Goal: Transaction & Acquisition: Purchase product/service

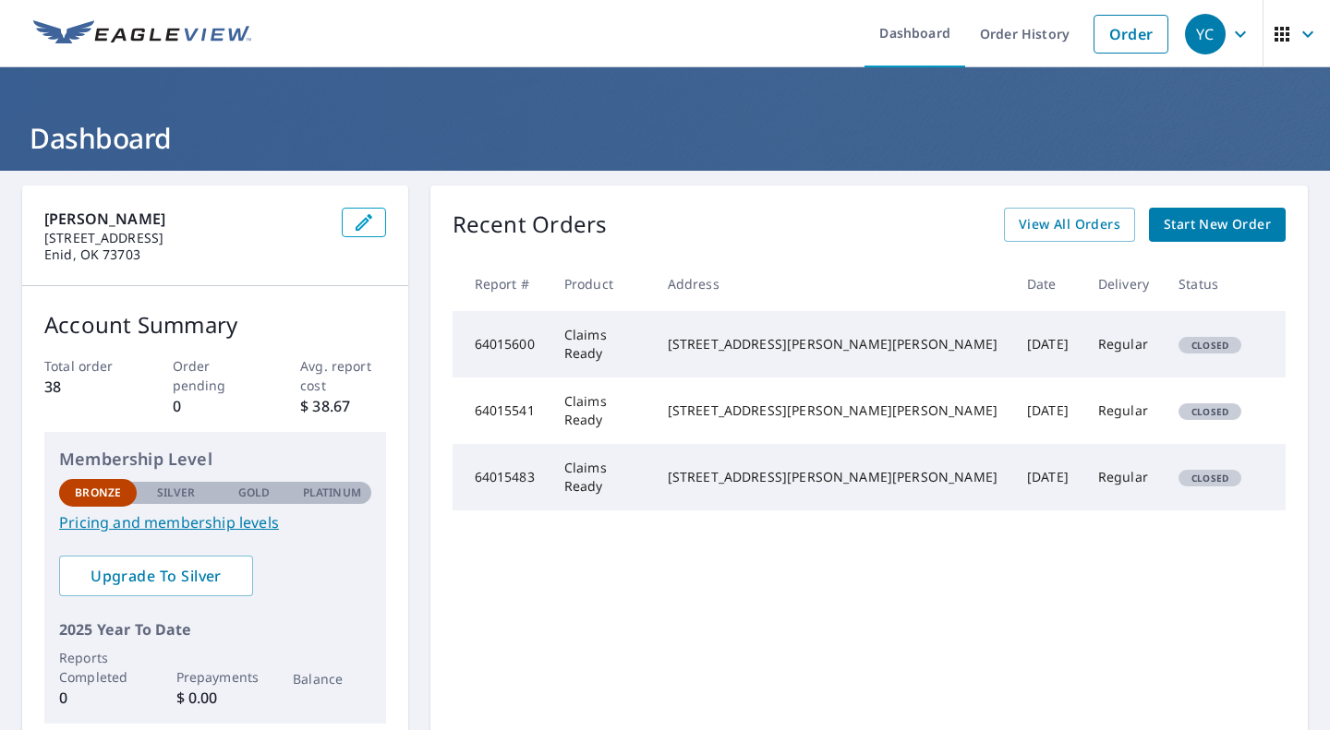
click at [1286, 50] on span "button" at bounding box center [1297, 34] width 52 height 44
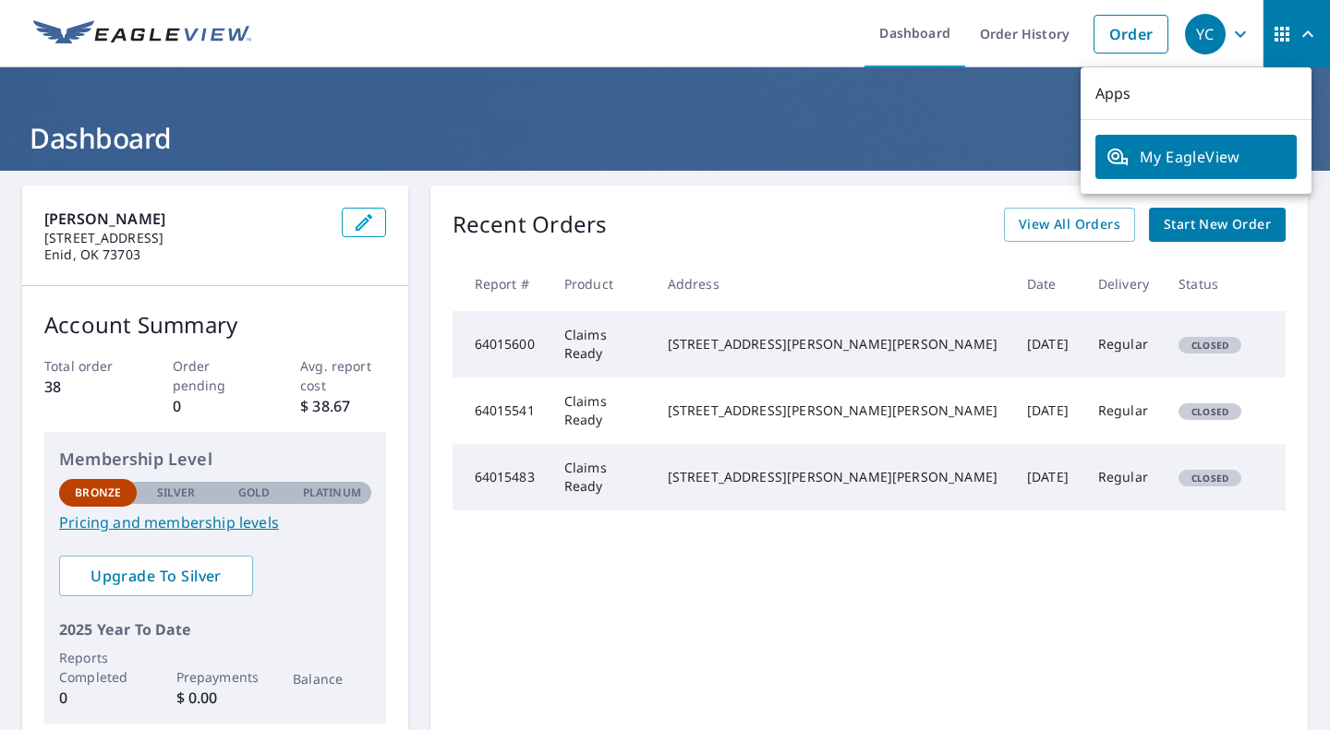
scroll to position [7, 0]
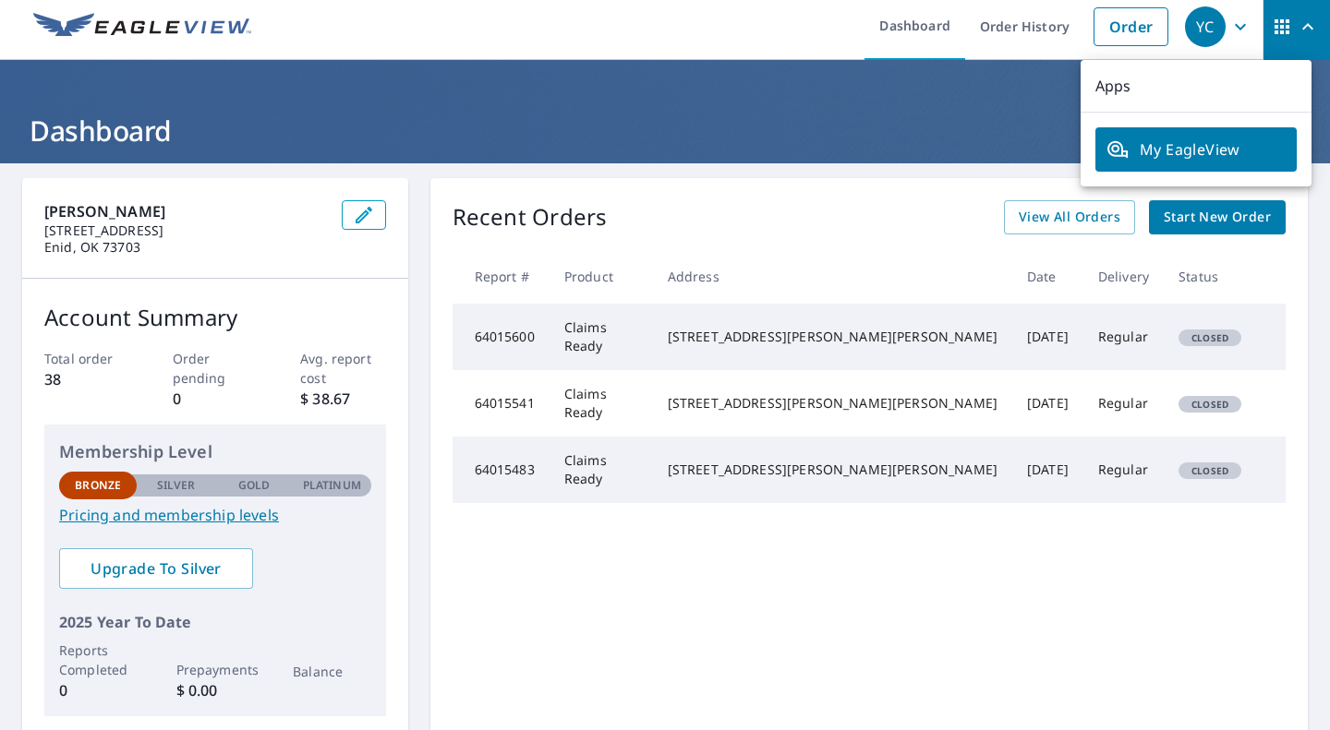
click at [1229, 31] on icon "button" at bounding box center [1240, 27] width 22 height 22
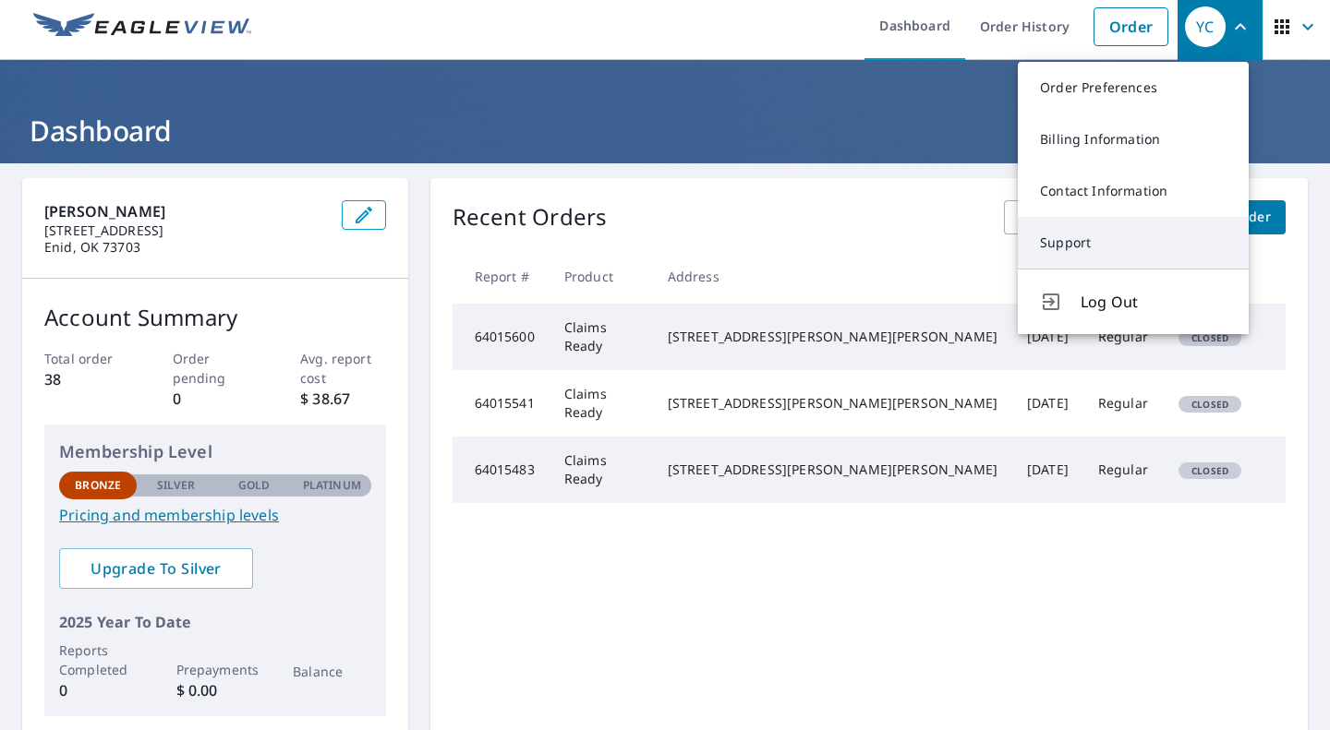
click at [1080, 252] on link "Support" at bounding box center [1133, 243] width 231 height 52
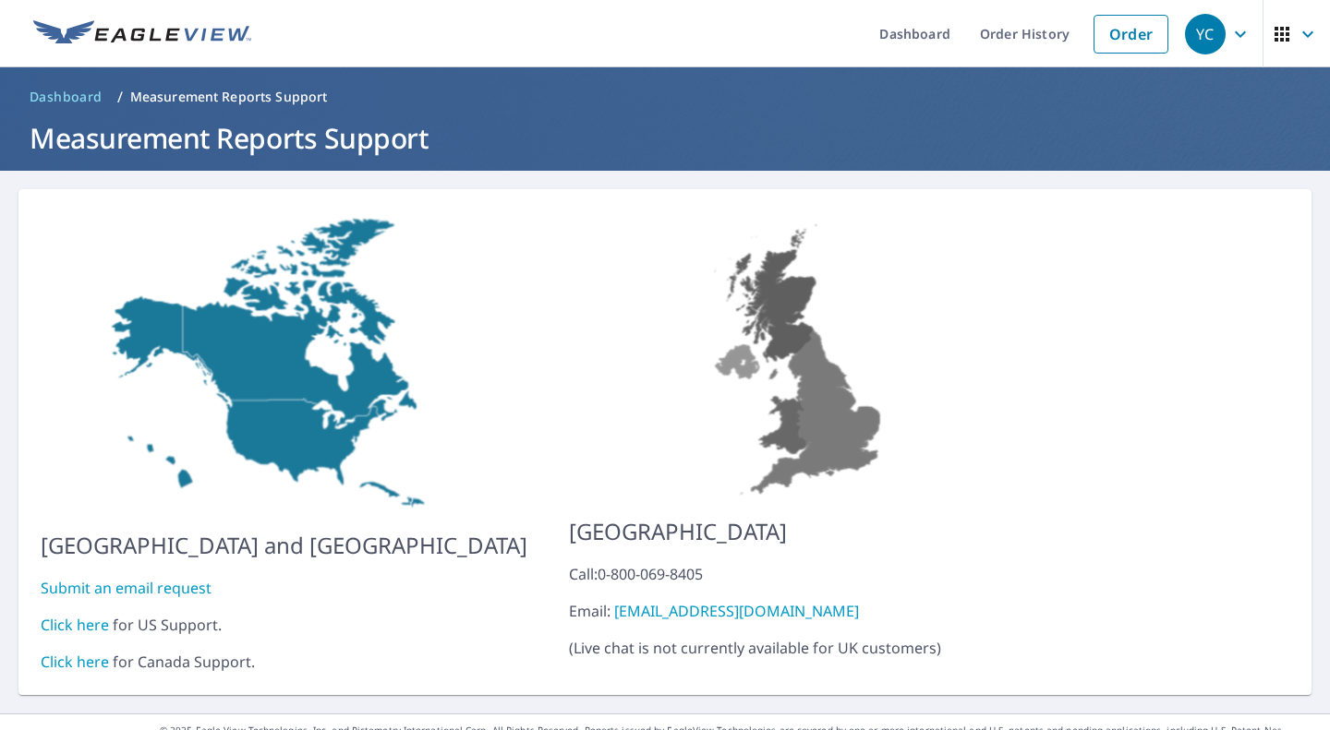
click at [1226, 48] on span "YC" at bounding box center [1220, 34] width 70 height 44
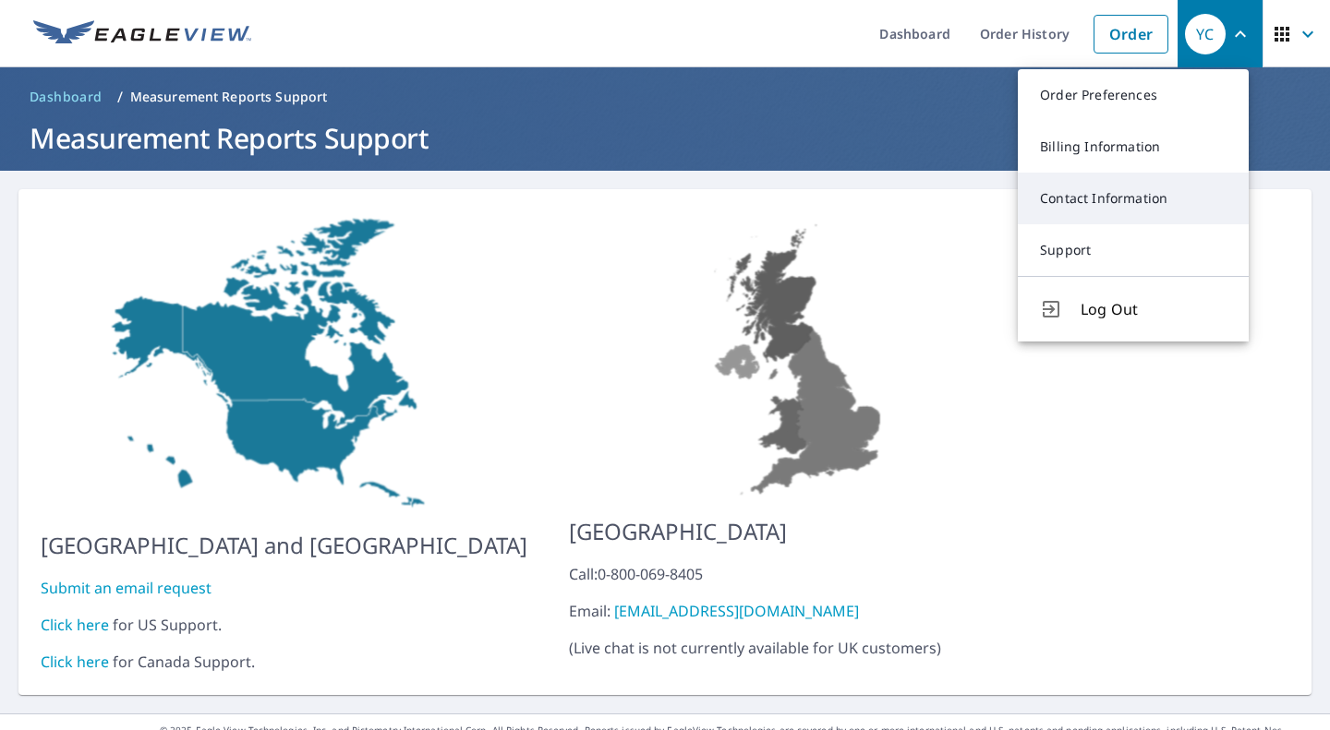
click at [1133, 206] on link "Contact Information" at bounding box center [1133, 199] width 231 height 52
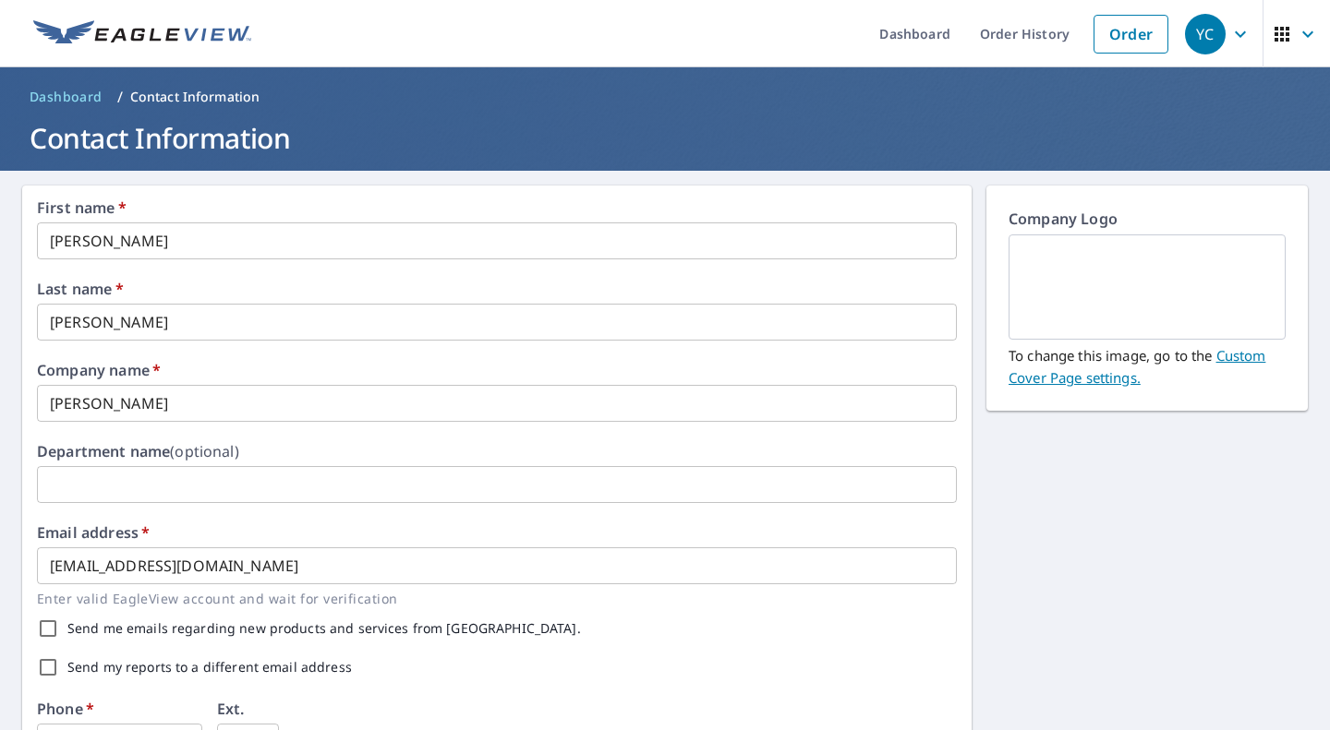
click at [1210, 48] on div "YC" at bounding box center [1205, 34] width 41 height 41
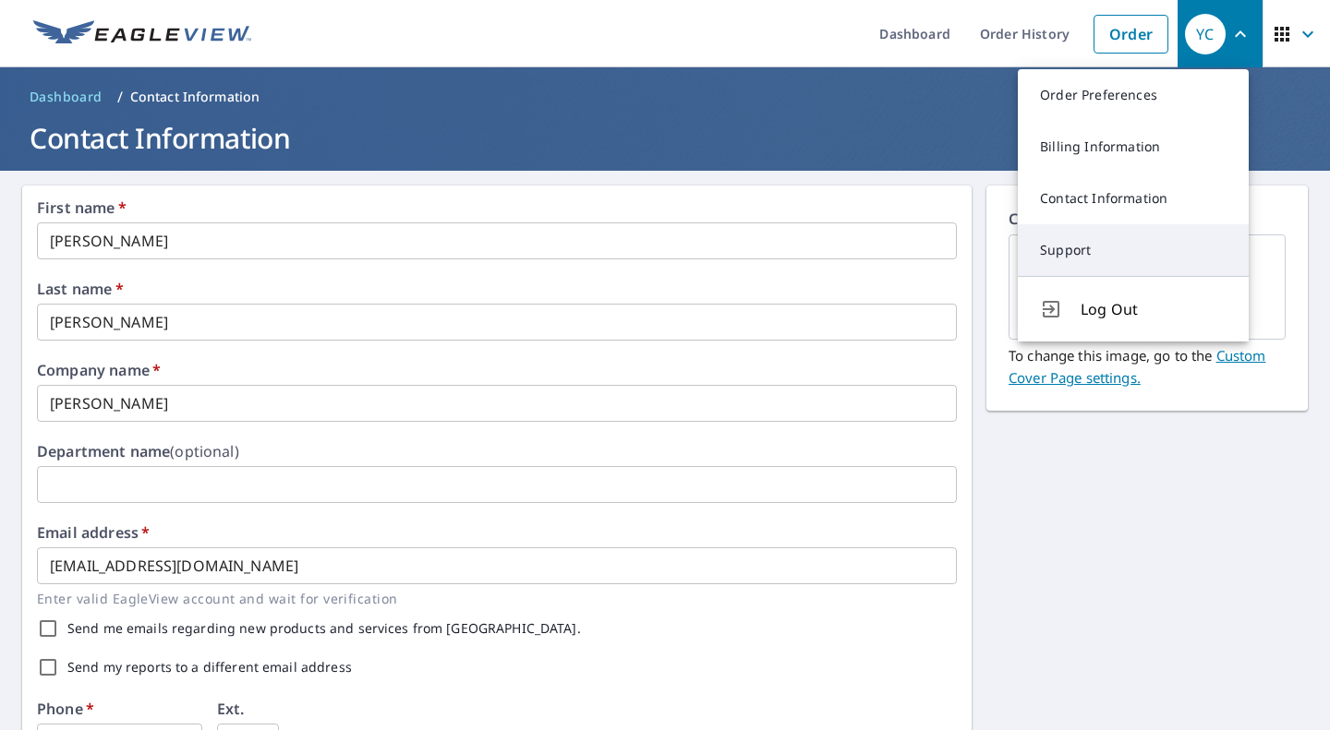
click at [1073, 261] on link "Support" at bounding box center [1133, 250] width 231 height 52
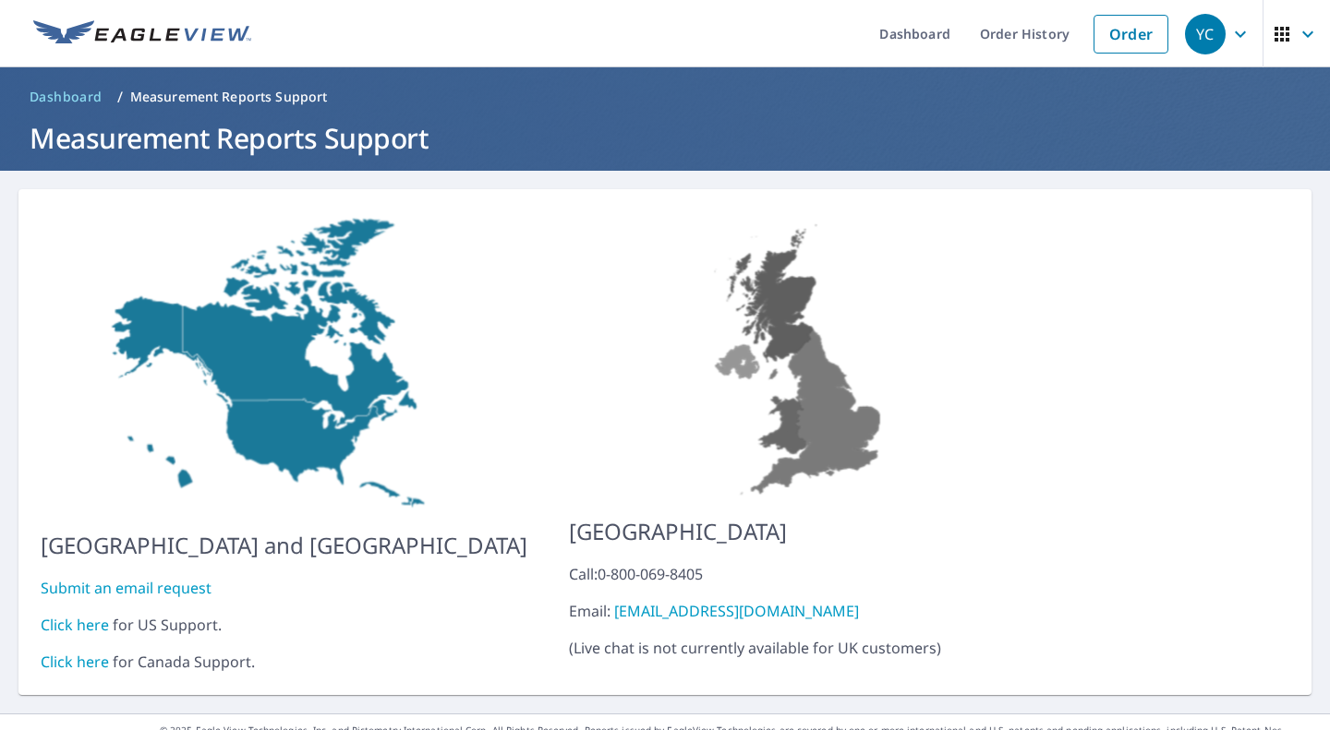
scroll to position [17, 0]
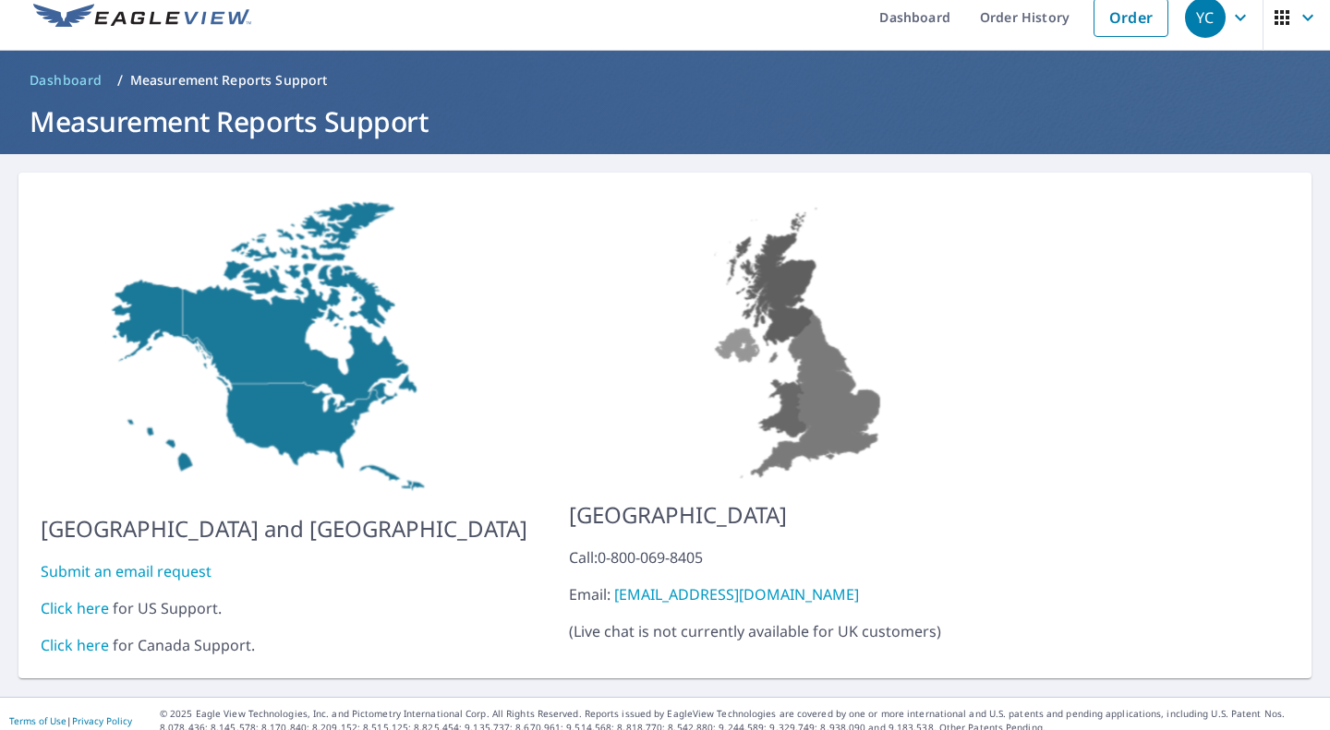
click at [69, 598] on link "Click here" at bounding box center [75, 608] width 68 height 20
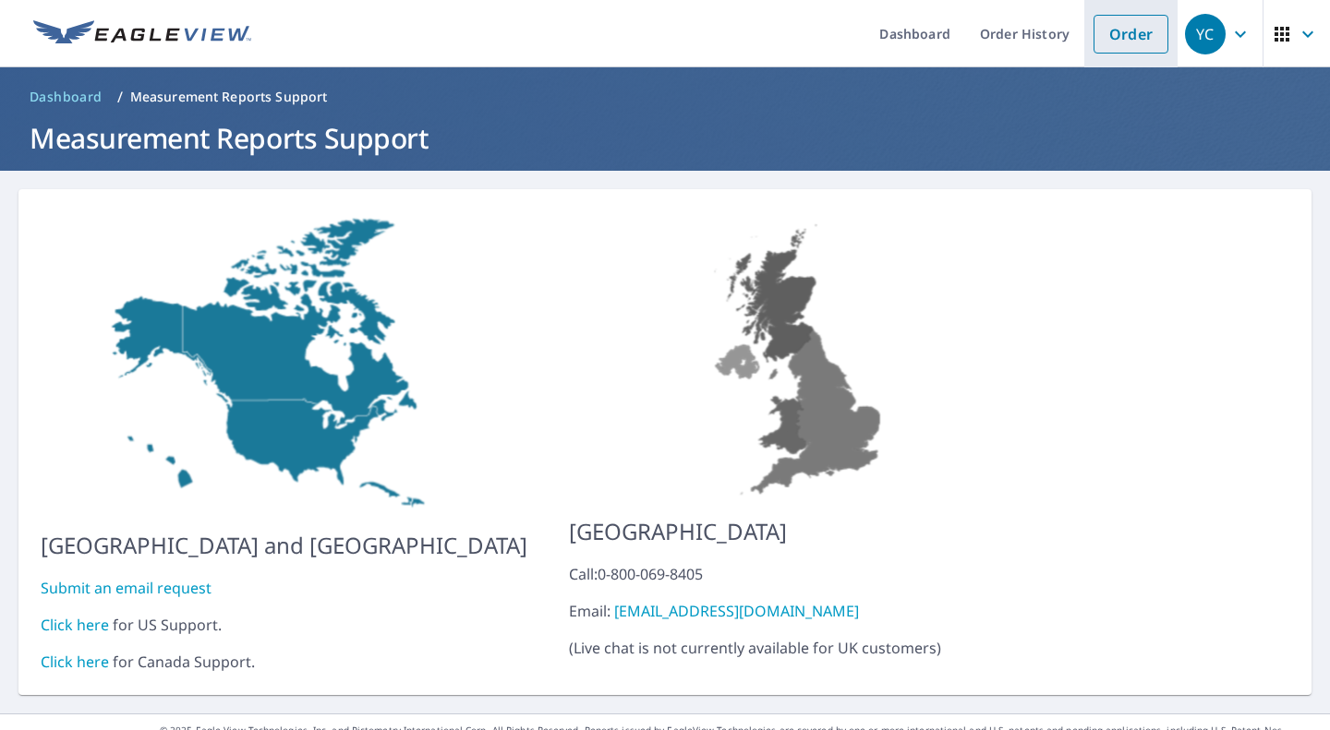
click at [1093, 46] on link "Order" at bounding box center [1130, 34] width 75 height 39
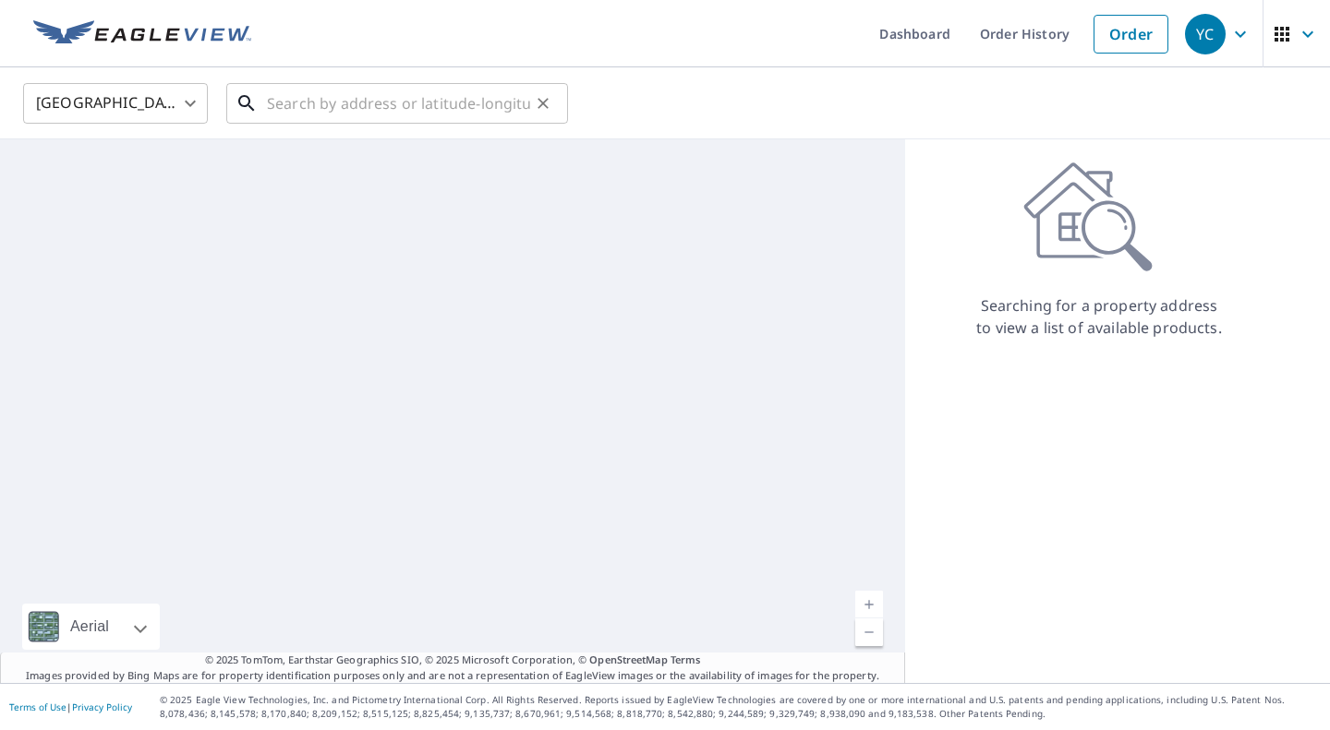
click at [461, 101] on input "text" at bounding box center [398, 104] width 263 height 52
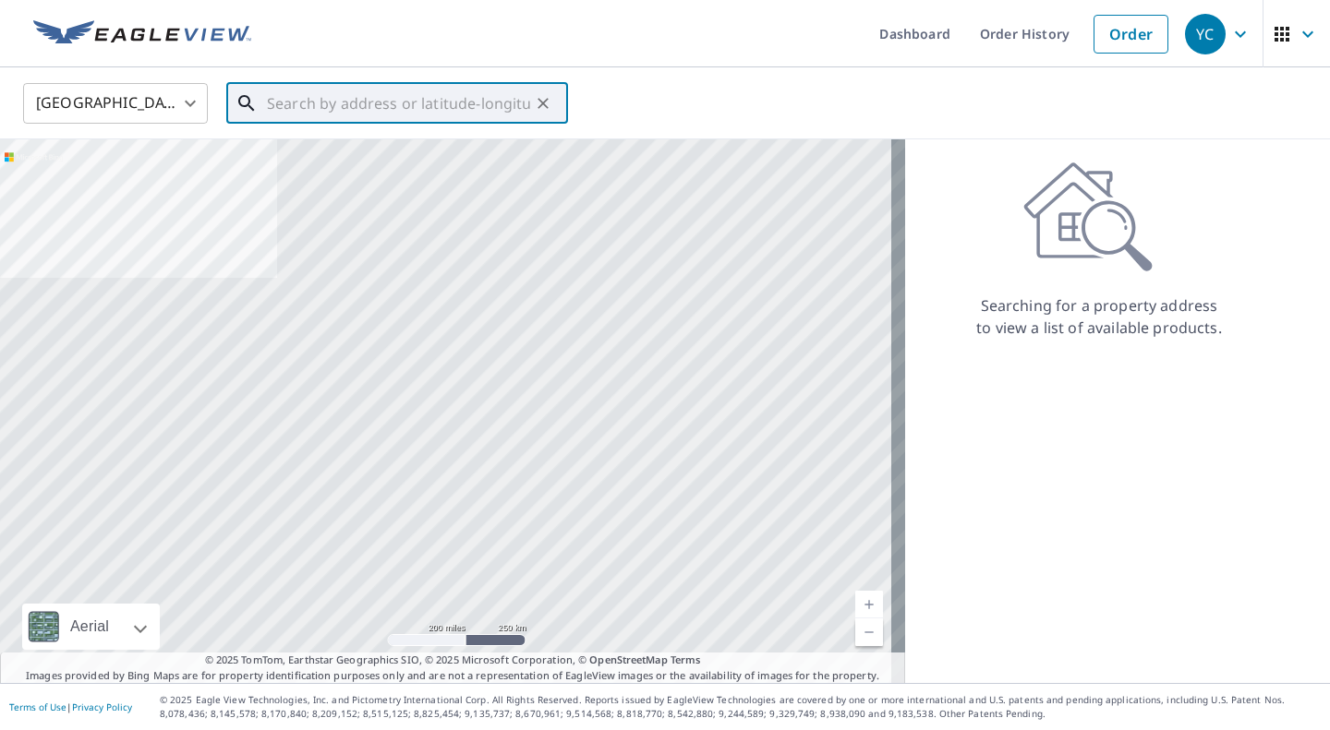
paste input "[STREET_ADDRESS]"
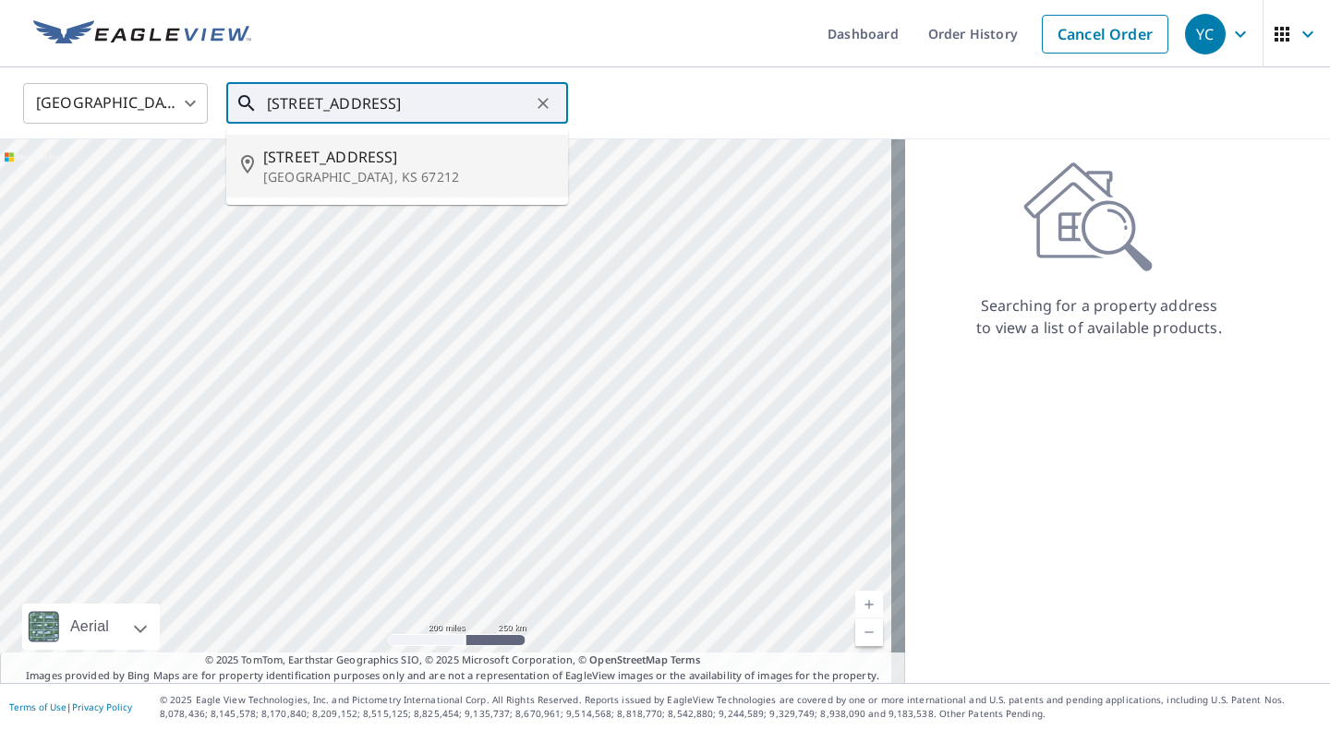
click at [376, 150] on span "[STREET_ADDRESS]" at bounding box center [408, 157] width 290 height 22
type input "[STREET_ADDRESS]"
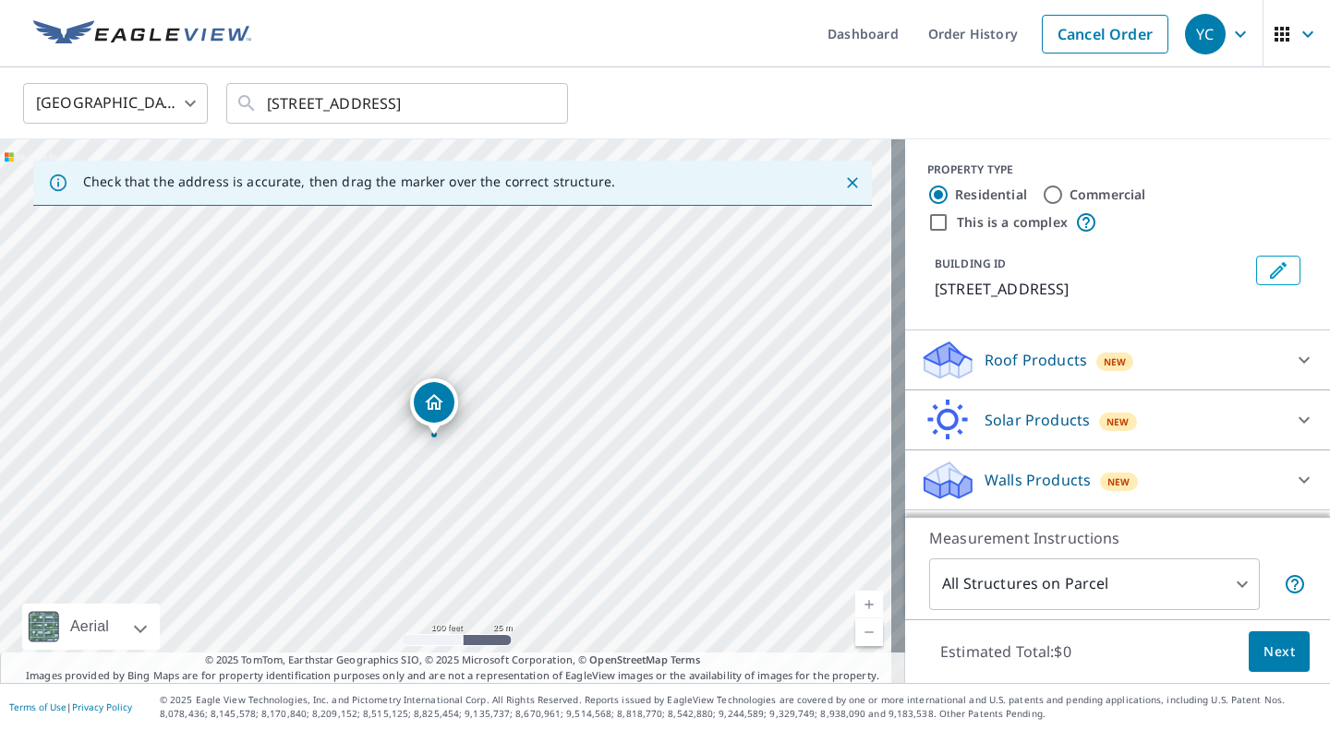
drag, startPoint x: 448, startPoint y: 368, endPoint x: 436, endPoint y: 395, distance: 29.3
drag, startPoint x: 736, startPoint y: 559, endPoint x: 742, endPoint y: 461, distance: 98.1
click at [742, 461] on div "[STREET_ADDRESS]" at bounding box center [452, 411] width 905 height 544
click at [1042, 187] on input "Commercial" at bounding box center [1053, 195] width 22 height 22
radio input "true"
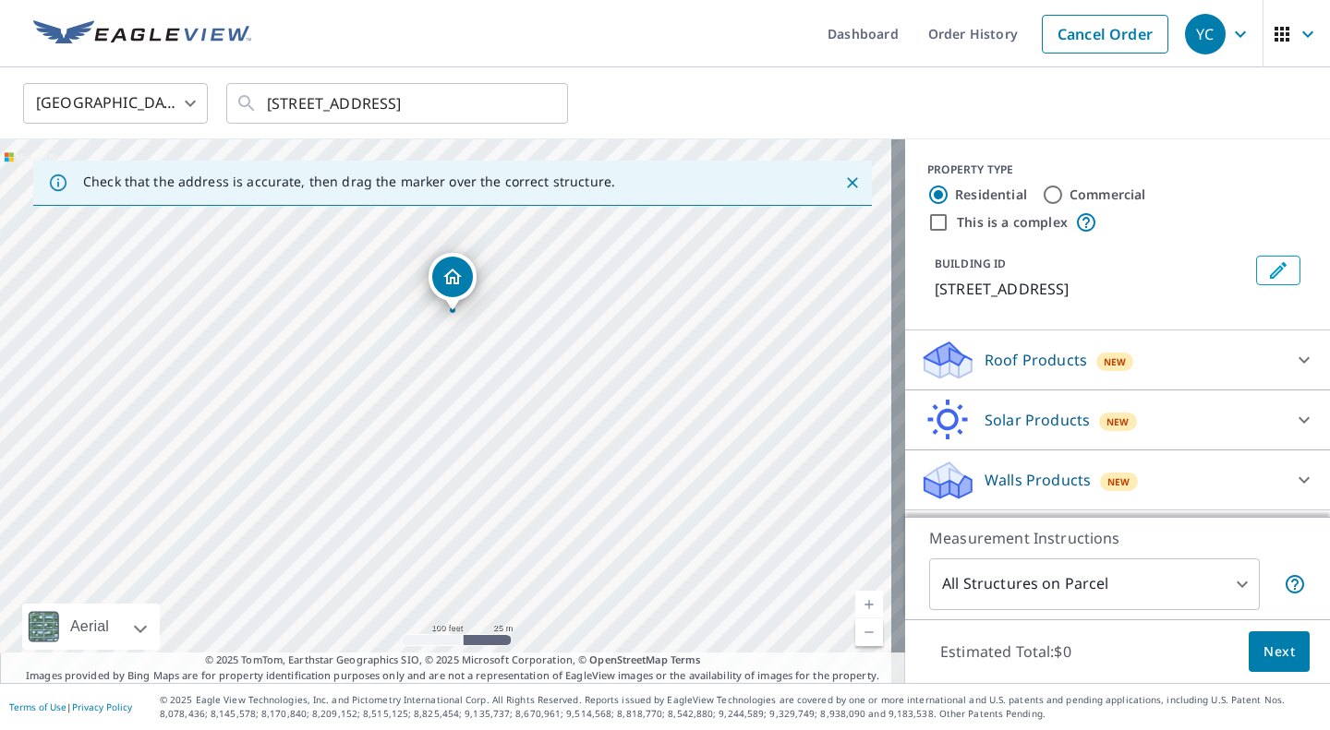
type input "4"
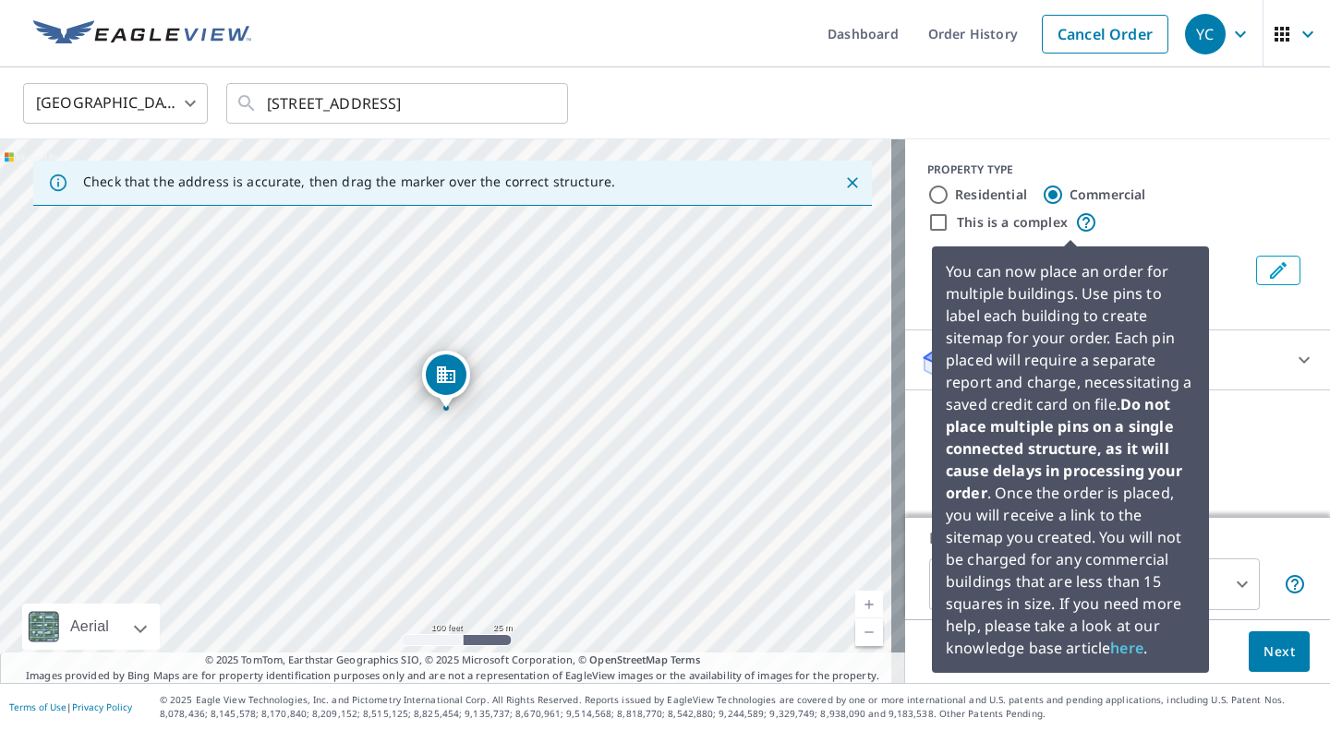
click at [1075, 225] on icon at bounding box center [1086, 222] width 22 height 22
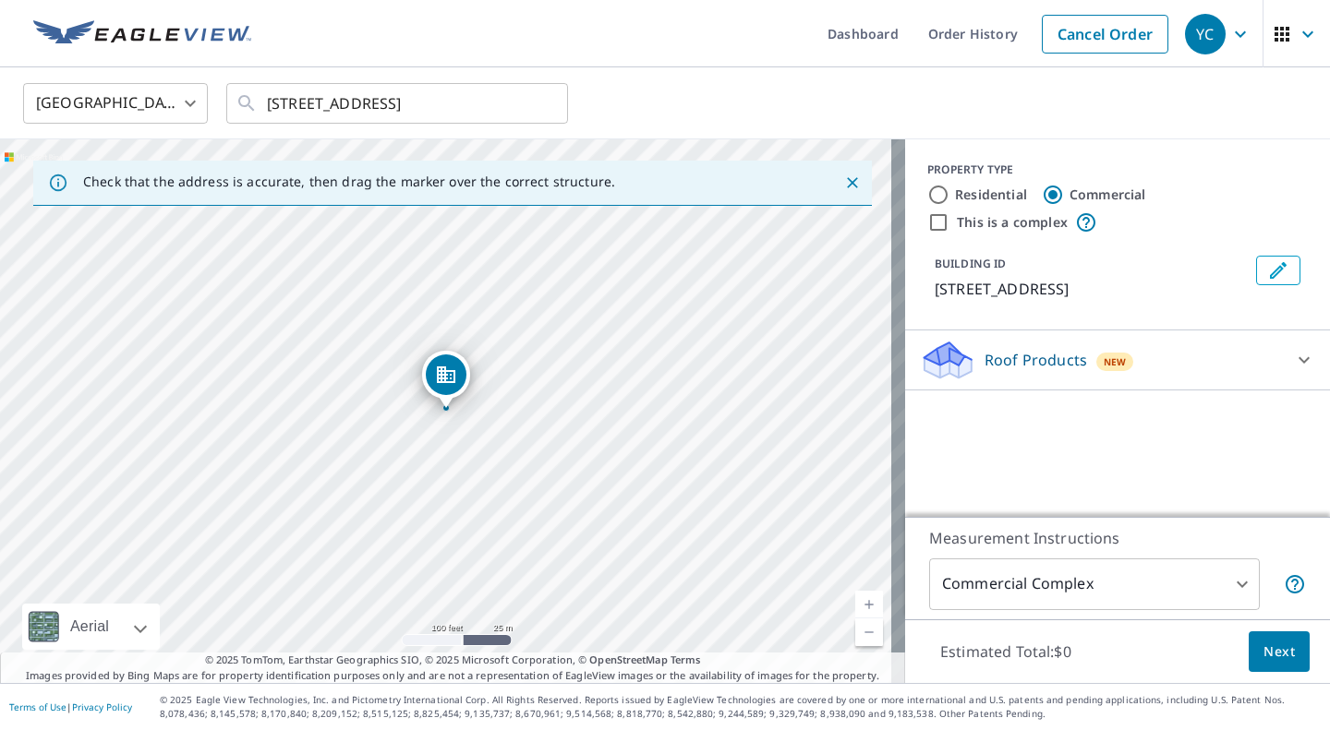
click at [932, 222] on input "This is a complex" at bounding box center [938, 222] width 22 height 22
checkbox input "true"
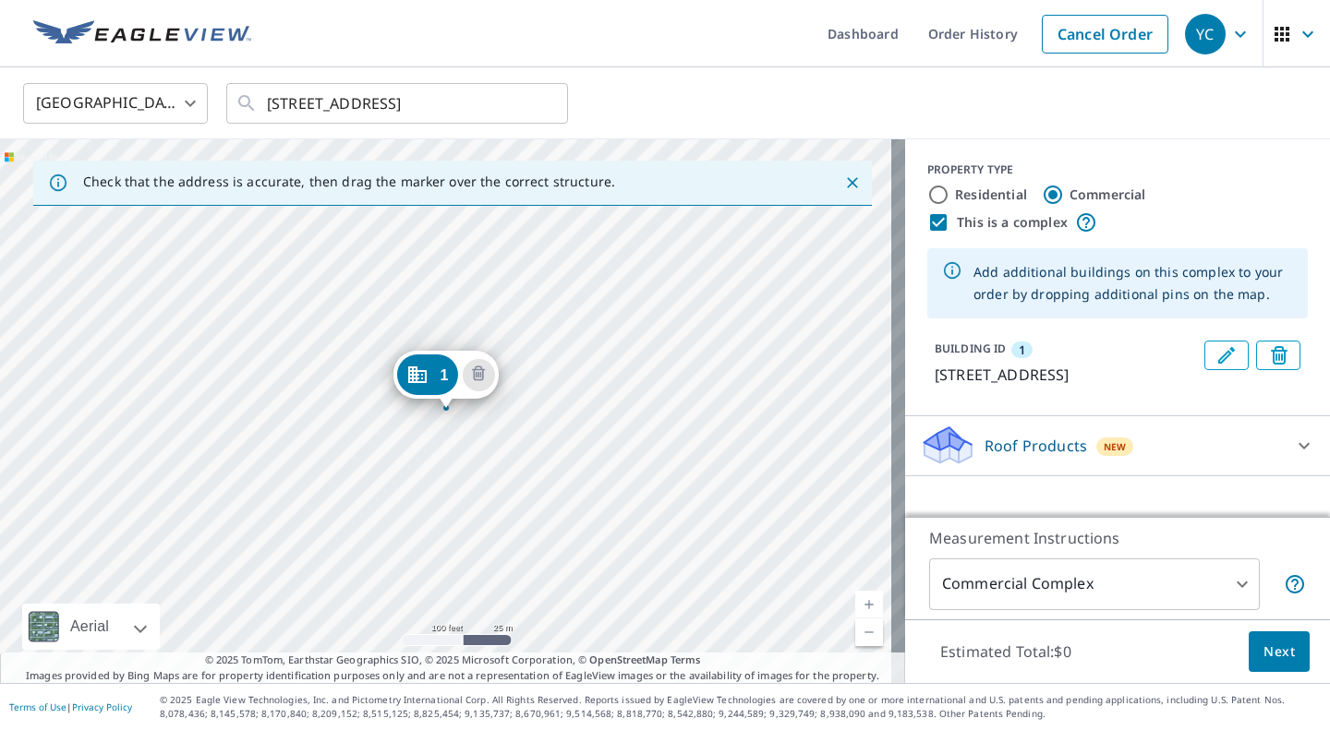
click at [457, 473] on div "1 [STREET_ADDRESS]" at bounding box center [452, 411] width 905 height 544
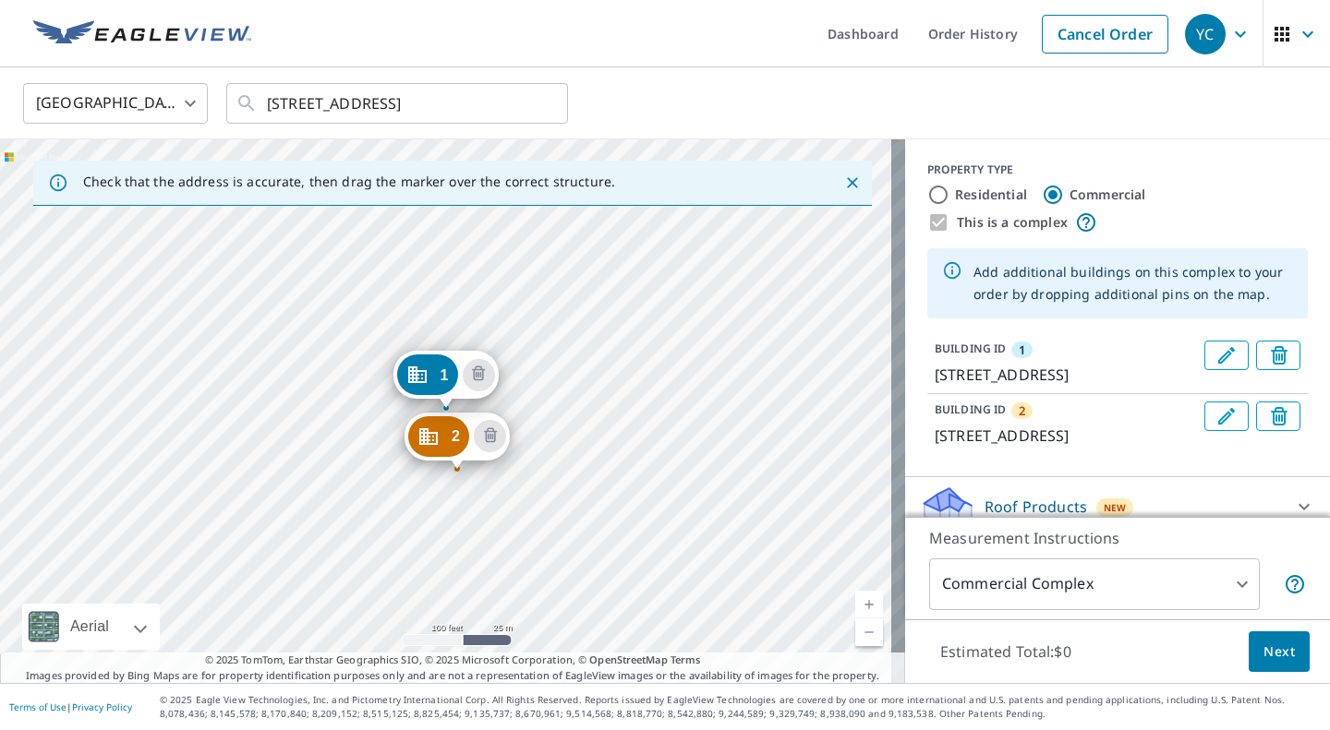
click at [458, 576] on div "2 [STREET_ADDRESS] [STREET_ADDRESS]" at bounding box center [452, 411] width 905 height 544
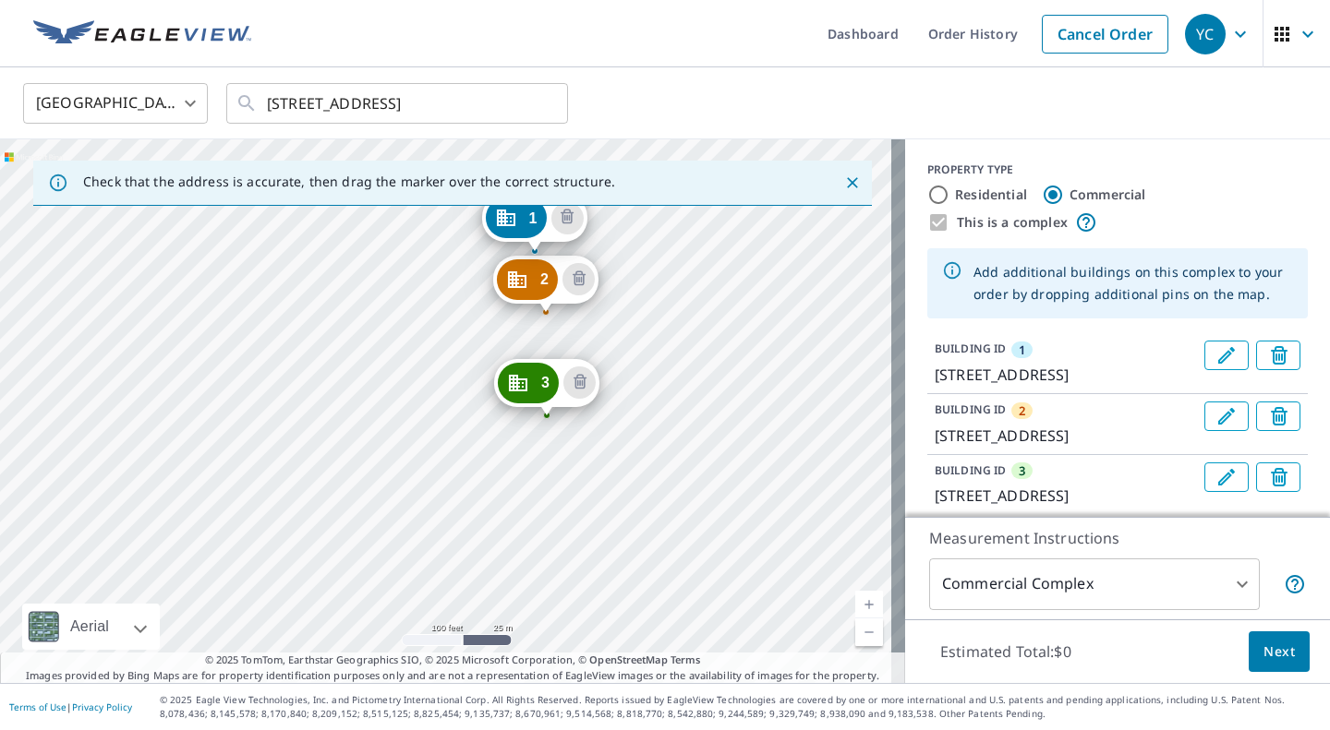
drag, startPoint x: 769, startPoint y: 552, endPoint x: 862, endPoint y: 396, distance: 181.3
click at [862, 396] on div "2 [STREET_ADDRESS] 3 [STREET_ADDRESS] 1 [STREET_ADDRESS]" at bounding box center [452, 411] width 905 height 544
click at [495, 414] on div "2 [STREET_ADDRESS] 3 [STREET_ADDRESS] 1 [STREET_ADDRESS]" at bounding box center [452, 411] width 905 height 544
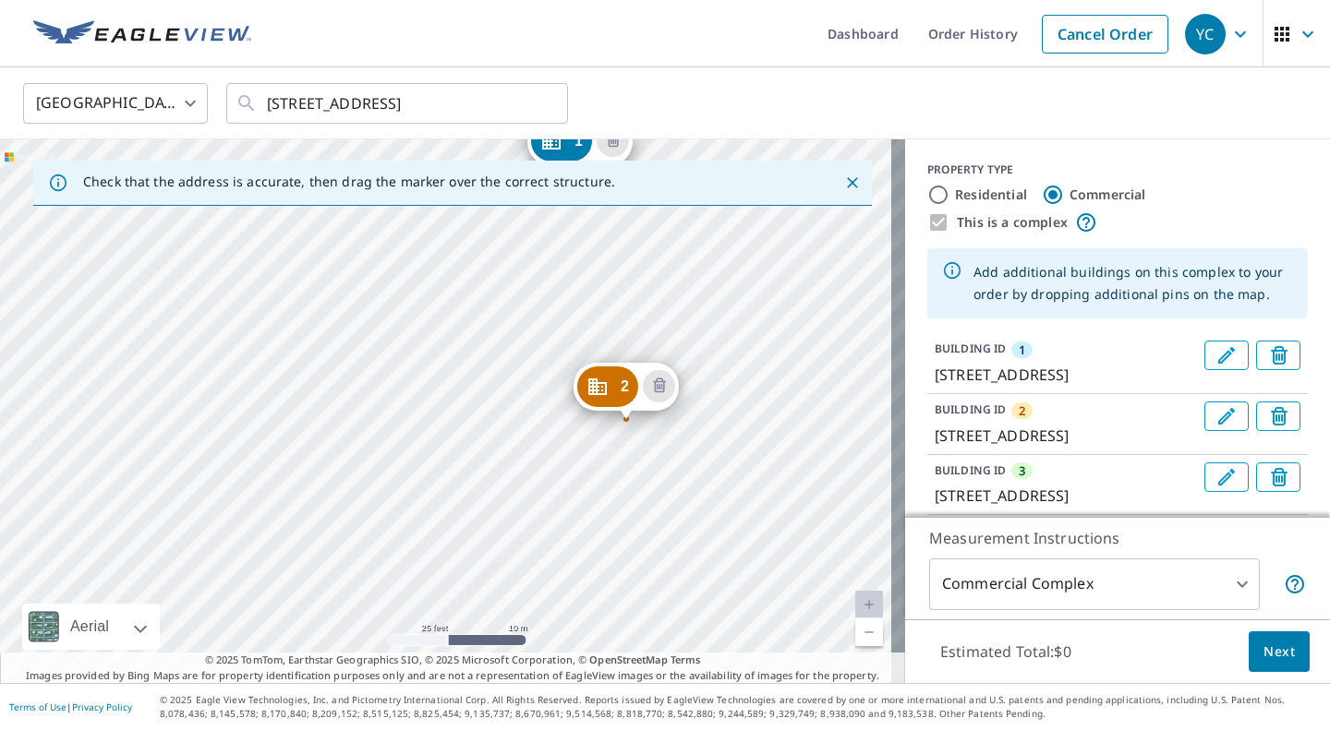
click at [404, 545] on div "2 [STREET_ADDRESS] 3 [STREET_ADDRESS] 4 [STREET_ADDRESS] 1 [STREET_ADDRESS]" at bounding box center [452, 411] width 905 height 544
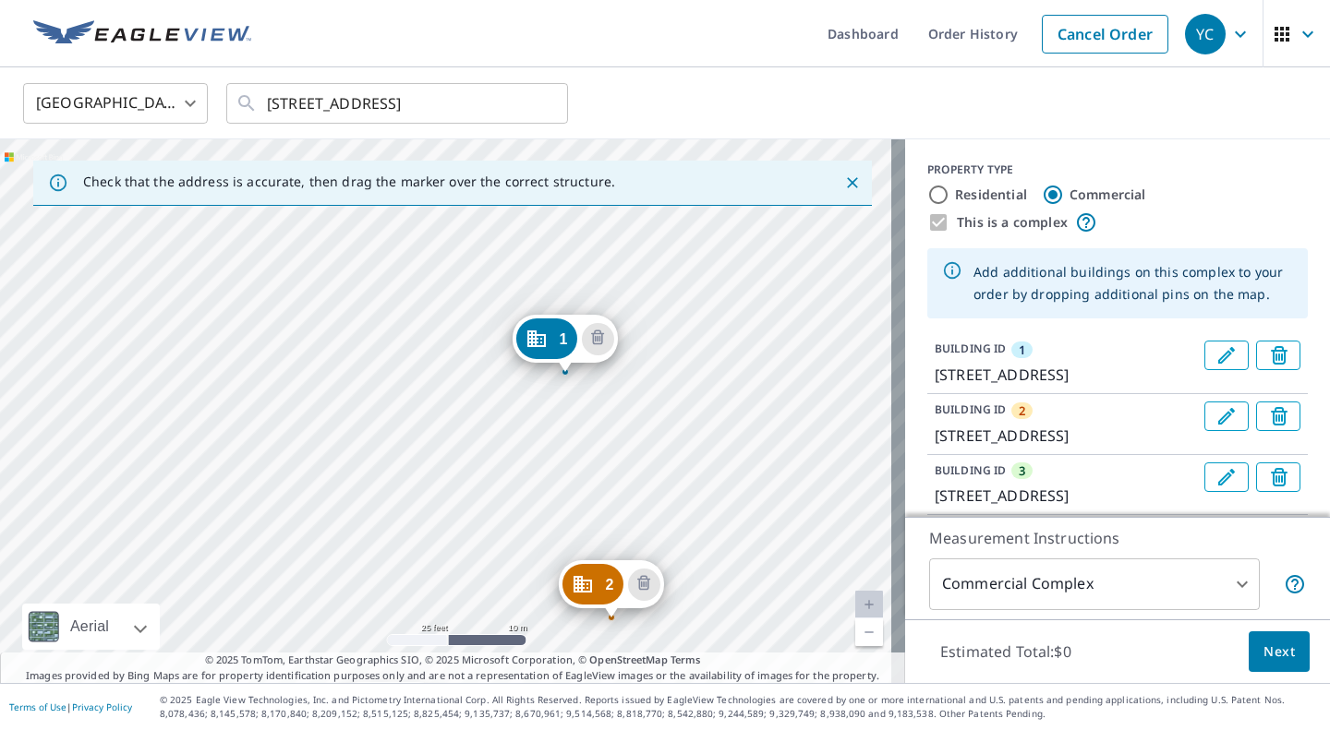
click at [387, 221] on div "2 [STREET_ADDRESS] 3 [STREET_ADDRESS] 4 [STREET_ADDRESS] 5 [STREET_ADDRESS] 1 […" at bounding box center [452, 411] width 905 height 544
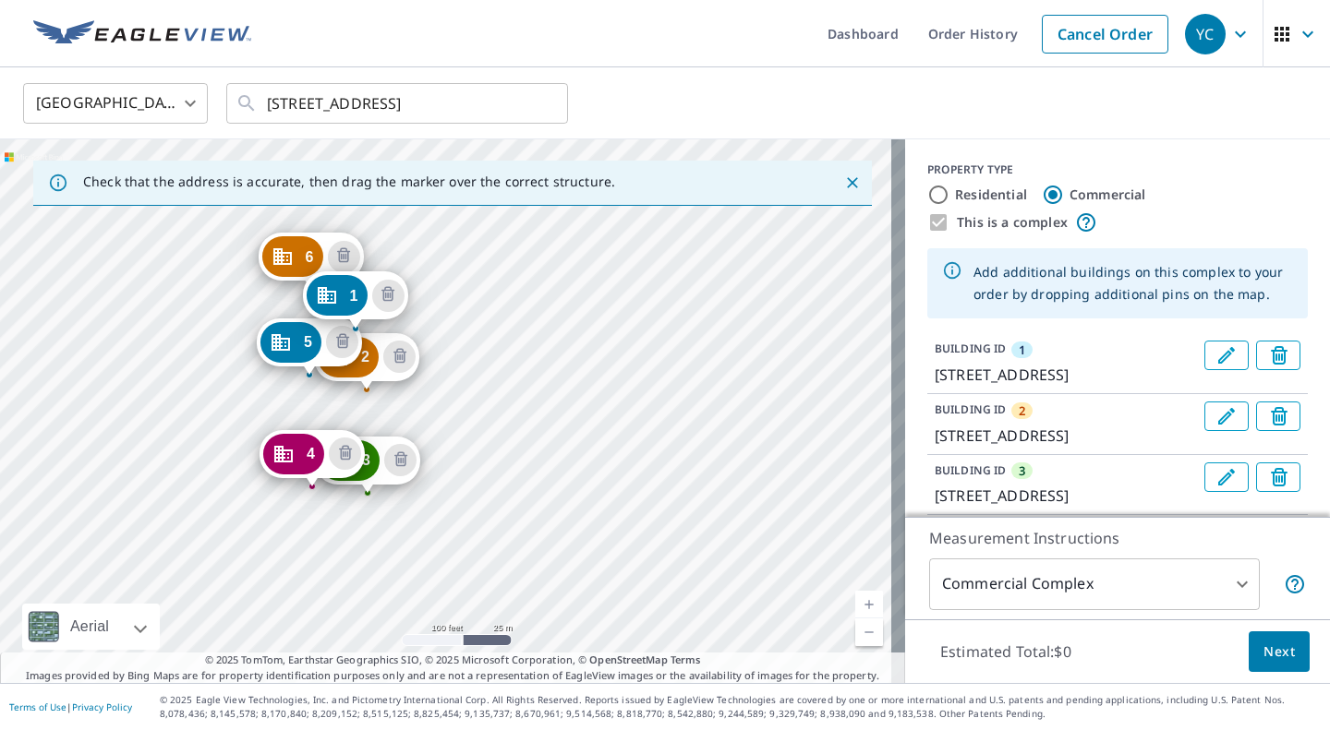
drag, startPoint x: 294, startPoint y: 383, endPoint x: 293, endPoint y: 339, distance: 44.3
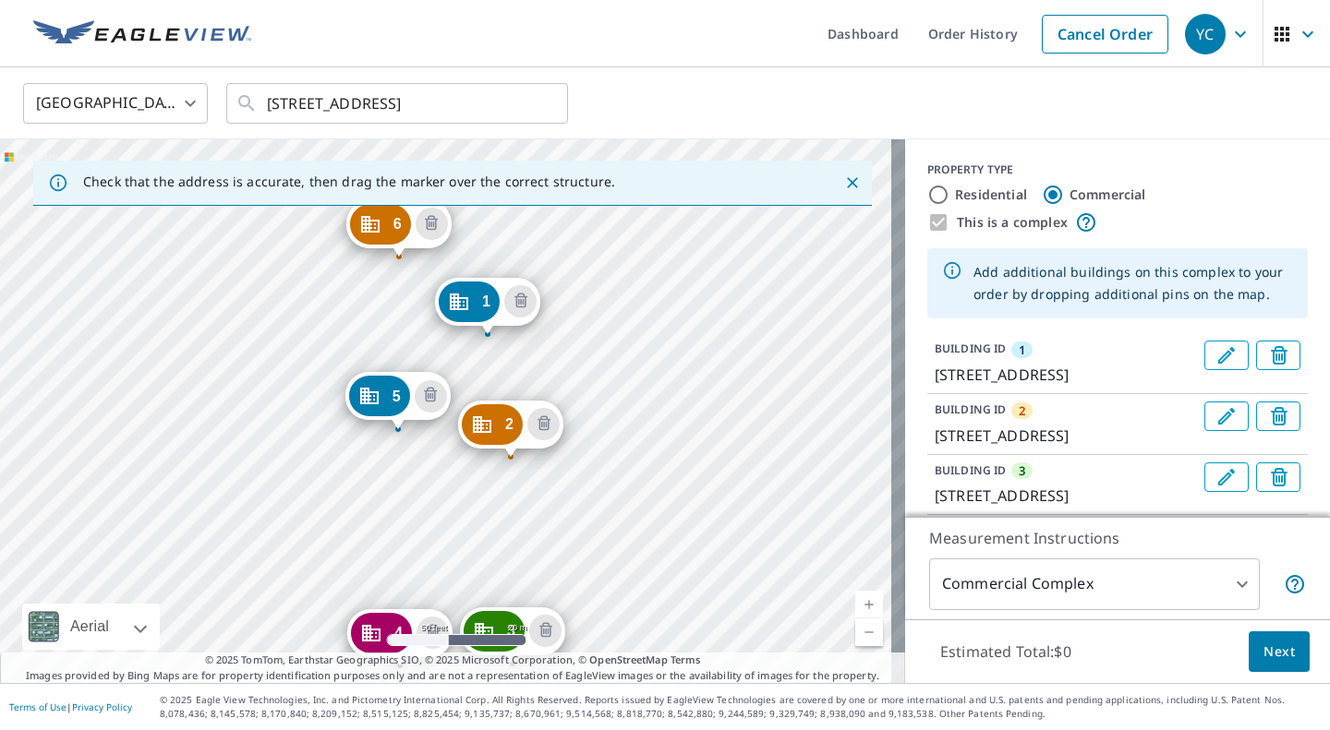
click at [399, 513] on div "2 [STREET_ADDRESS] 3 [STREET_ADDRESS] 4 [STREET_ADDRESS] 5 [STREET_ADDRESS] 6 […" at bounding box center [452, 411] width 905 height 544
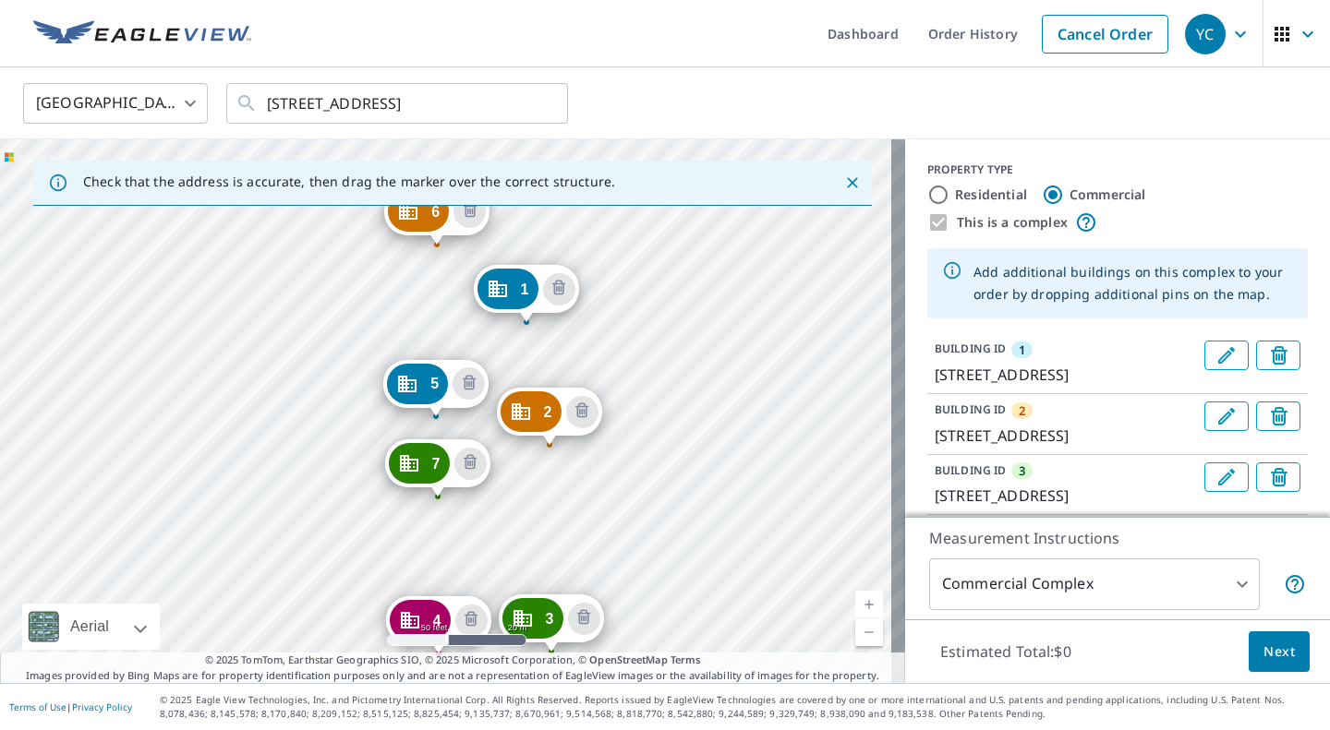
drag, startPoint x: 303, startPoint y: 631, endPoint x: 452, endPoint y: 451, distance: 233.5
click at [452, 451] on div "2 [STREET_ADDRESS] 3 [STREET_ADDRESS] 4 [STREET_ADDRESS] 5 [STREET_ADDRESS] 6 […" at bounding box center [452, 411] width 905 height 544
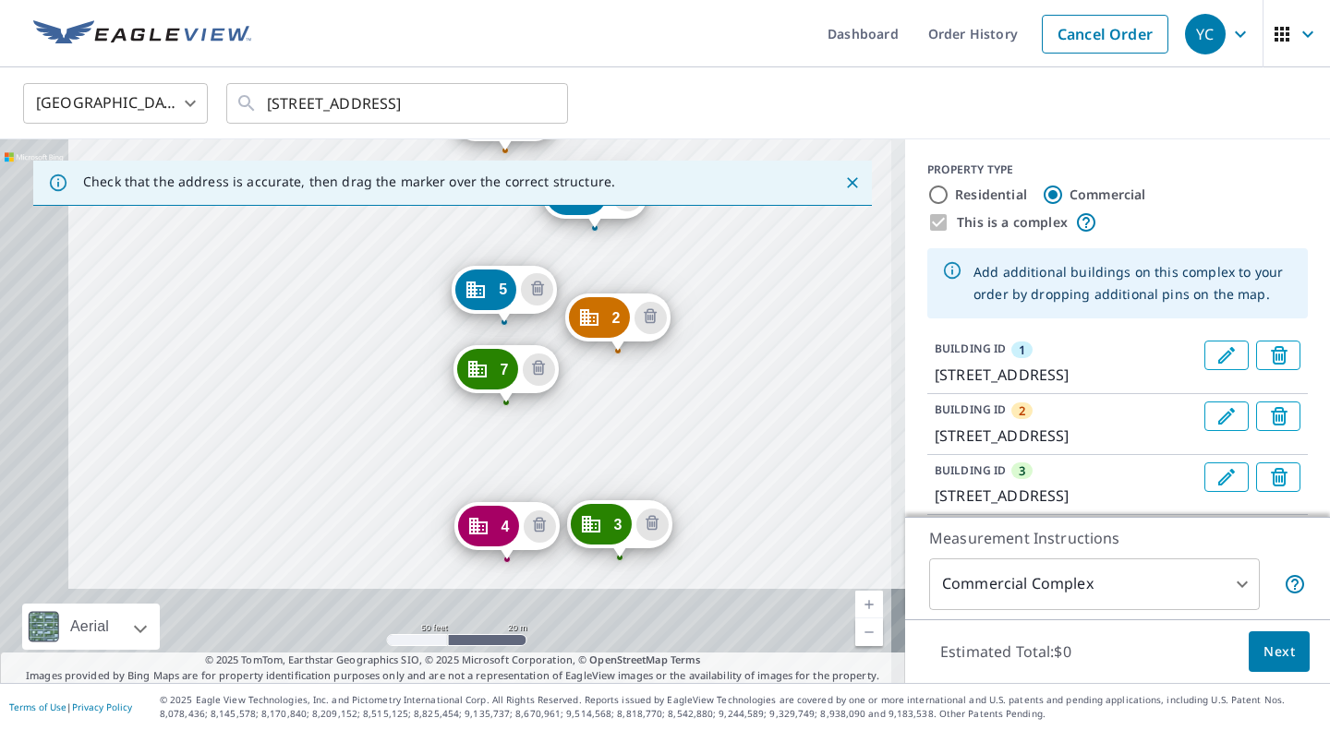
click at [452, 451] on div "2 [STREET_ADDRESS] 3 [STREET_ADDRESS] 4 [STREET_ADDRESS] 5 [STREET_ADDRESS] 6 […" at bounding box center [452, 411] width 905 height 544
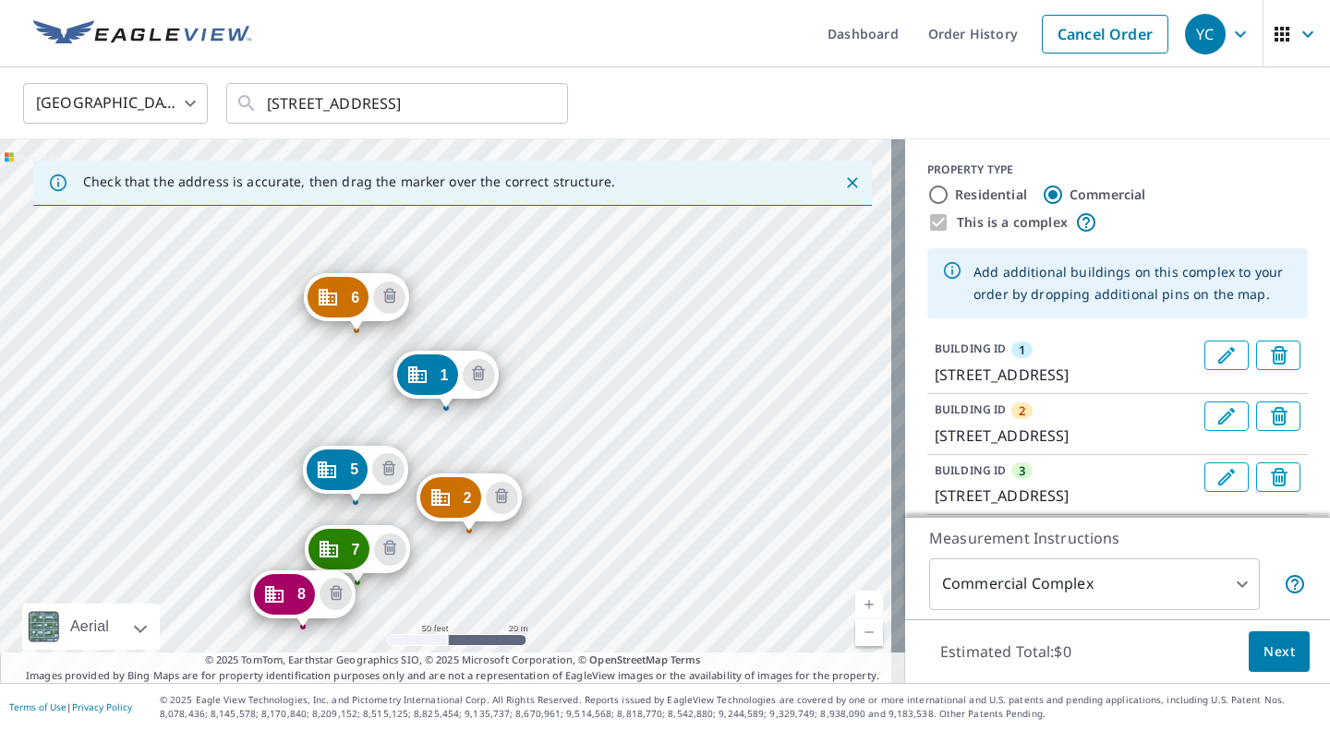
click at [452, 451] on div "2 [STREET_ADDRESS] 3 [STREET_ADDRESS] 4 [STREET_ADDRESS] 5 [STREET_ADDRESS] 6 […" at bounding box center [452, 411] width 905 height 544
click at [482, 413] on icon "Delete building 9" at bounding box center [484, 414] width 6 height 6
drag, startPoint x: 214, startPoint y: 545, endPoint x: 413, endPoint y: 321, distance: 298.9
click at [413, 321] on div "2 [STREET_ADDRESS] 3 [STREET_ADDRESS] 4 [STREET_ADDRESS] 5 [STREET_ADDRESS] 6 […" at bounding box center [452, 411] width 905 height 544
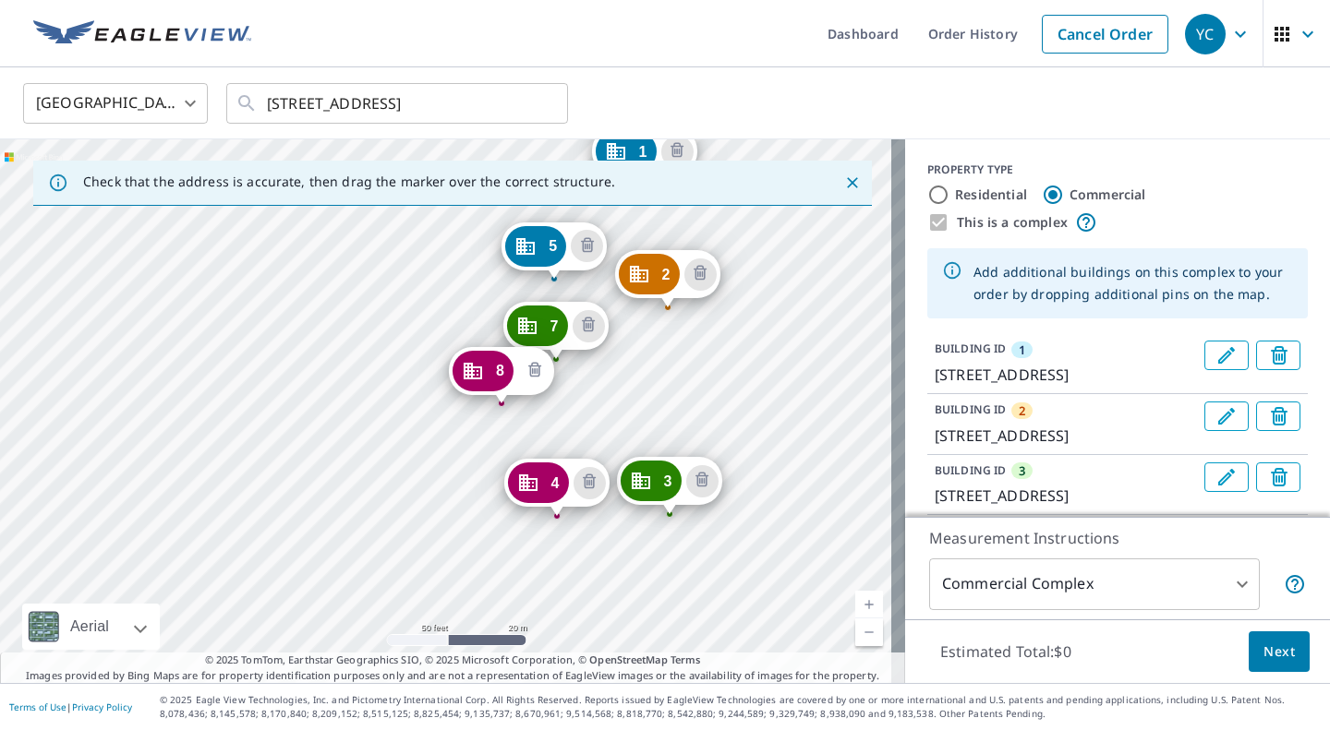
click at [534, 365] on icon "Delete building 8" at bounding box center [535, 371] width 22 height 22
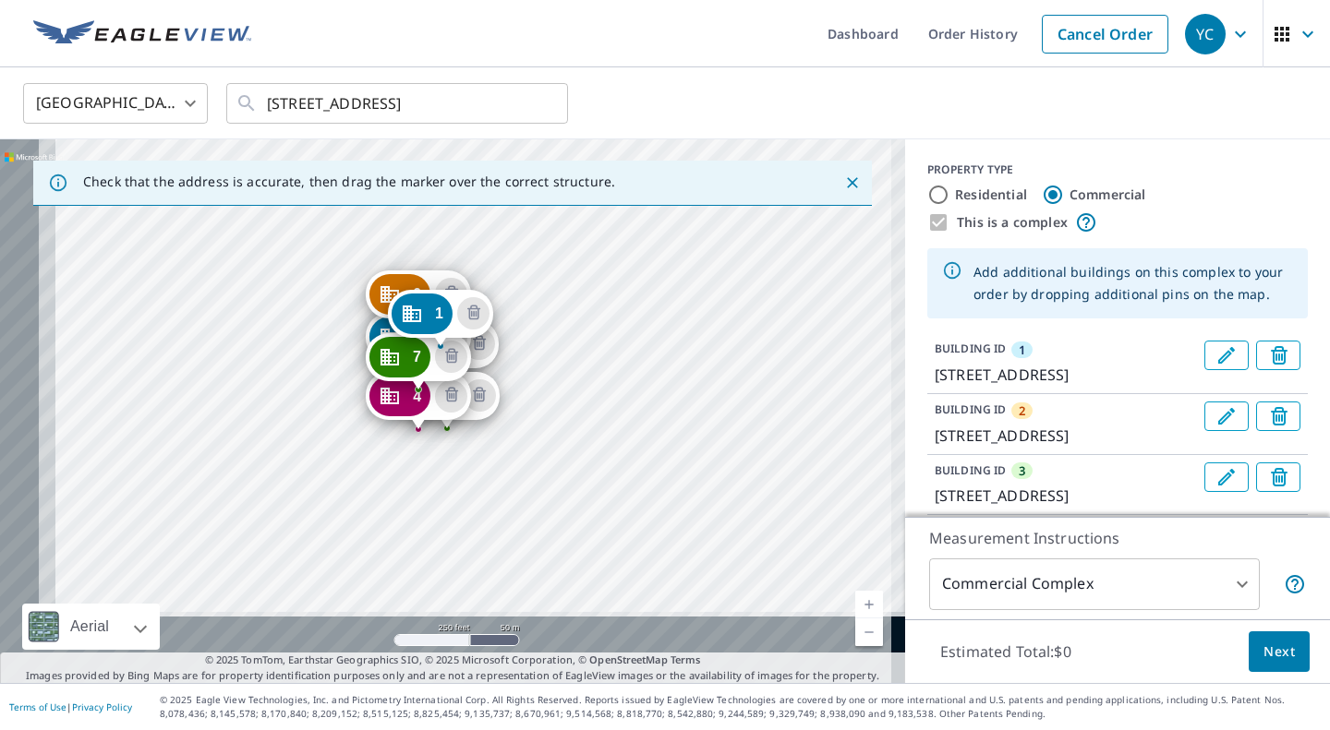
drag, startPoint x: 256, startPoint y: 618, endPoint x: 394, endPoint y: 443, distance: 222.8
click at [394, 443] on div "2 [STREET_ADDRESS] 3 [STREET_ADDRESS] 4 [STREET_ADDRESS] 5 [STREET_ADDRESS] 6 […" at bounding box center [452, 411] width 905 height 544
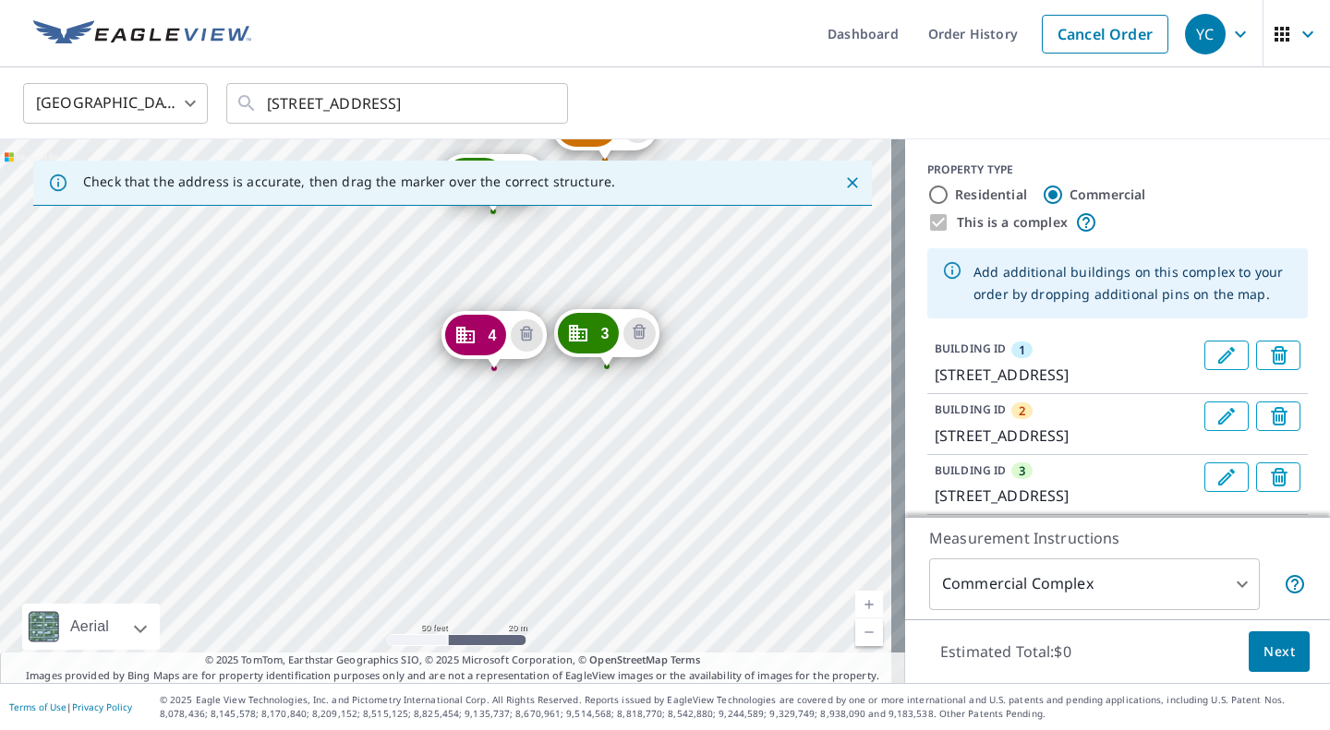
click at [370, 487] on div "2 [STREET_ADDRESS] 3 [STREET_ADDRESS] 4 [STREET_ADDRESS] 5 [STREET_ADDRESS] 6 […" at bounding box center [452, 411] width 905 height 544
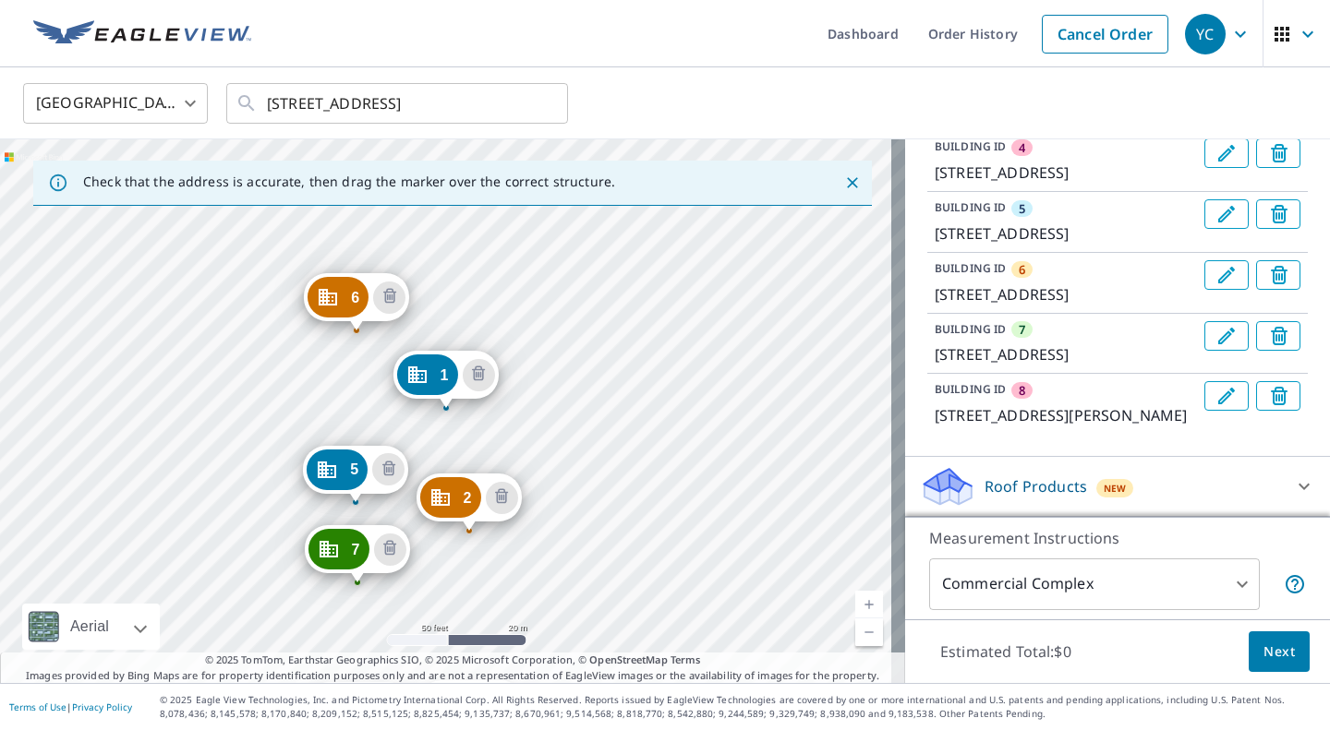
scroll to position [565, 0]
click at [1293, 489] on icon at bounding box center [1304, 487] width 22 height 22
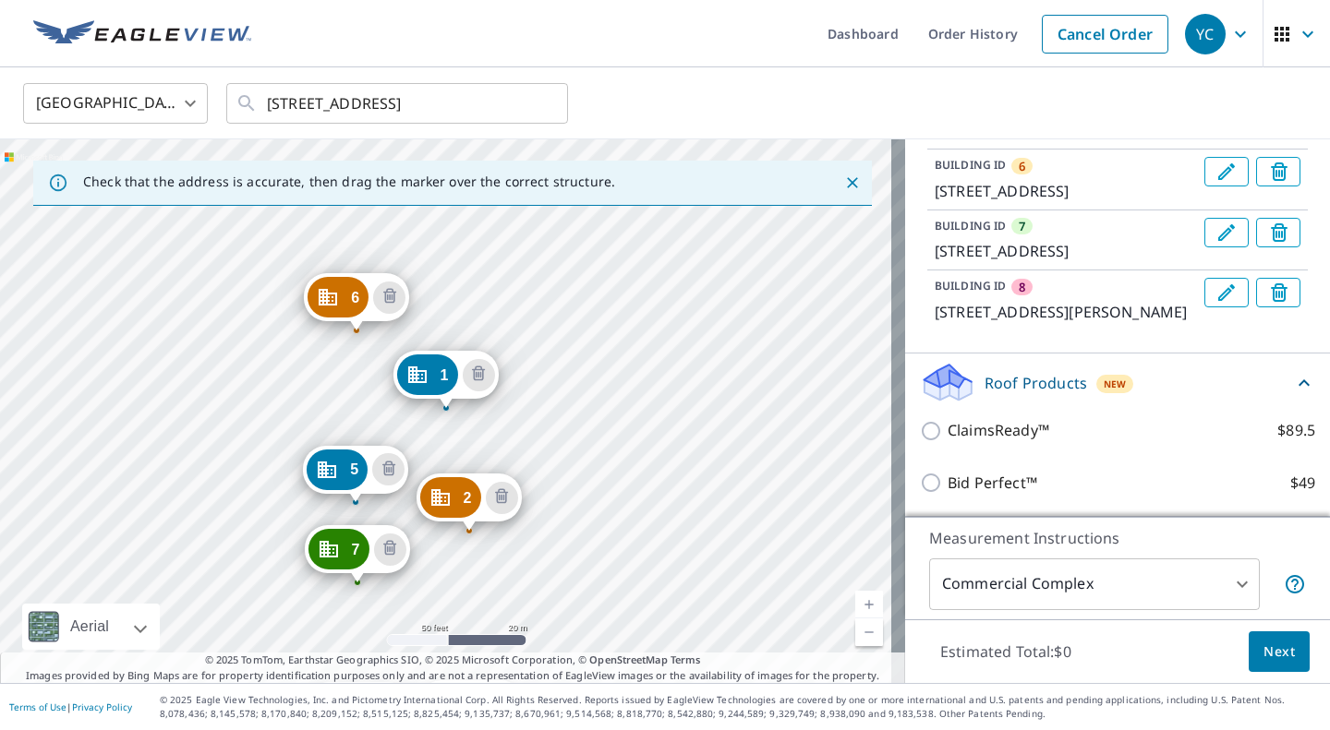
scroll to position [670, 0]
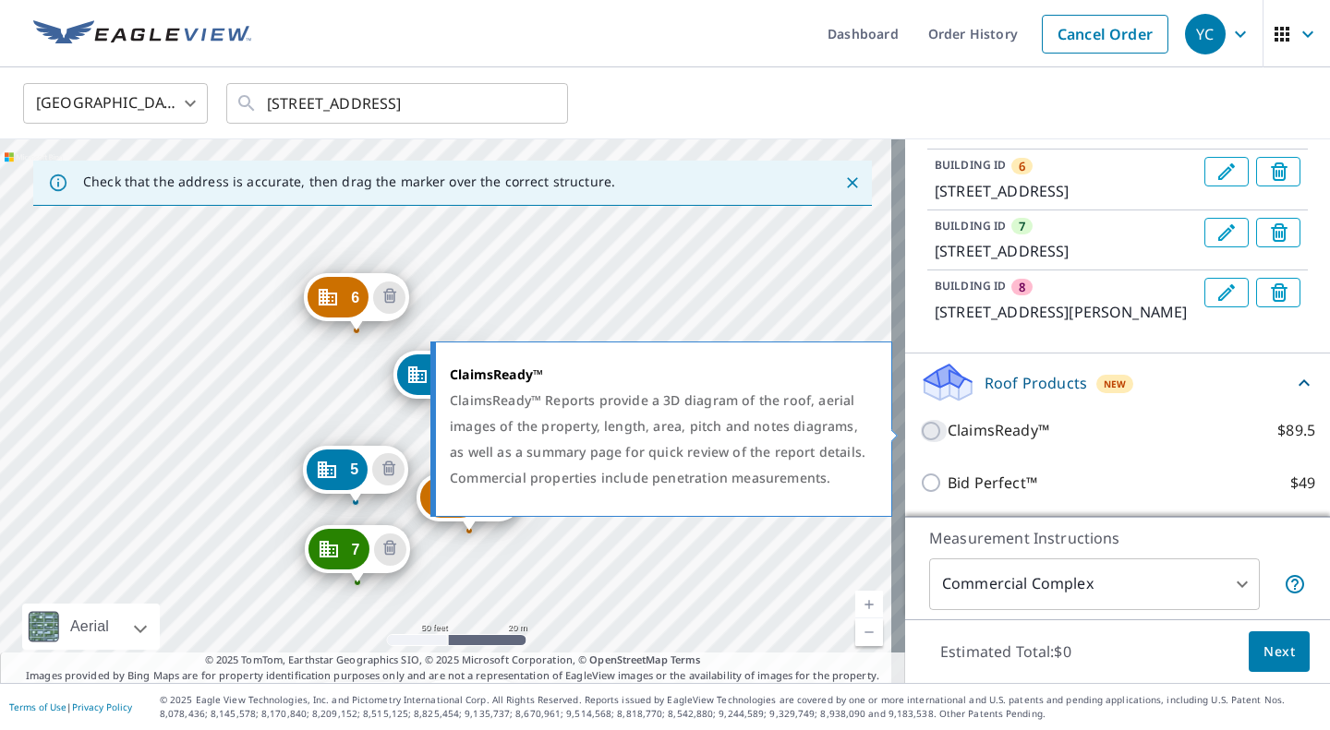
click at [920, 426] on input "ClaimsReady™ $89.5" at bounding box center [934, 431] width 28 height 22
checkbox input "true"
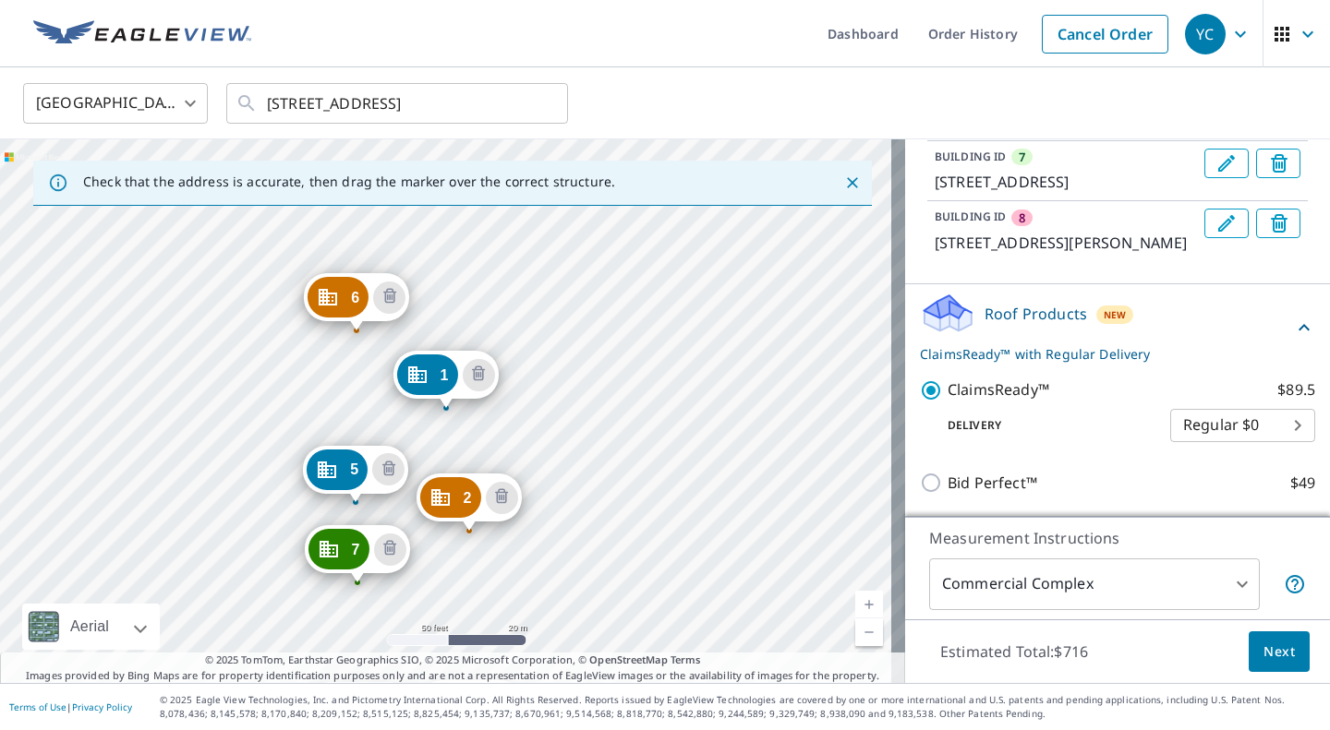
scroll to position [740, 0]
click at [1184, 414] on body "YC YC Dashboard Order History Cancel Order YC [GEOGRAPHIC_DATA] [GEOGRAPHIC_DAT…" at bounding box center [665, 365] width 1330 height 730
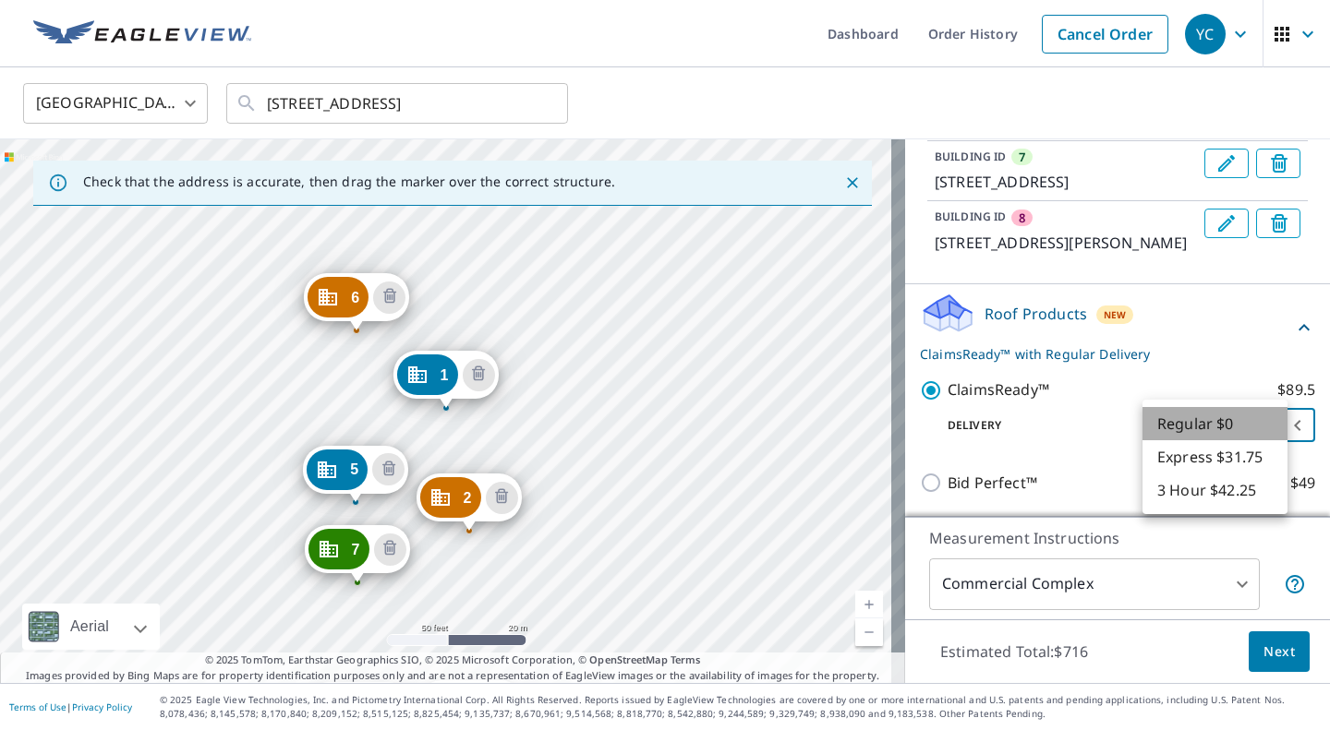
click at [1190, 427] on li "Regular $0" at bounding box center [1214, 423] width 145 height 33
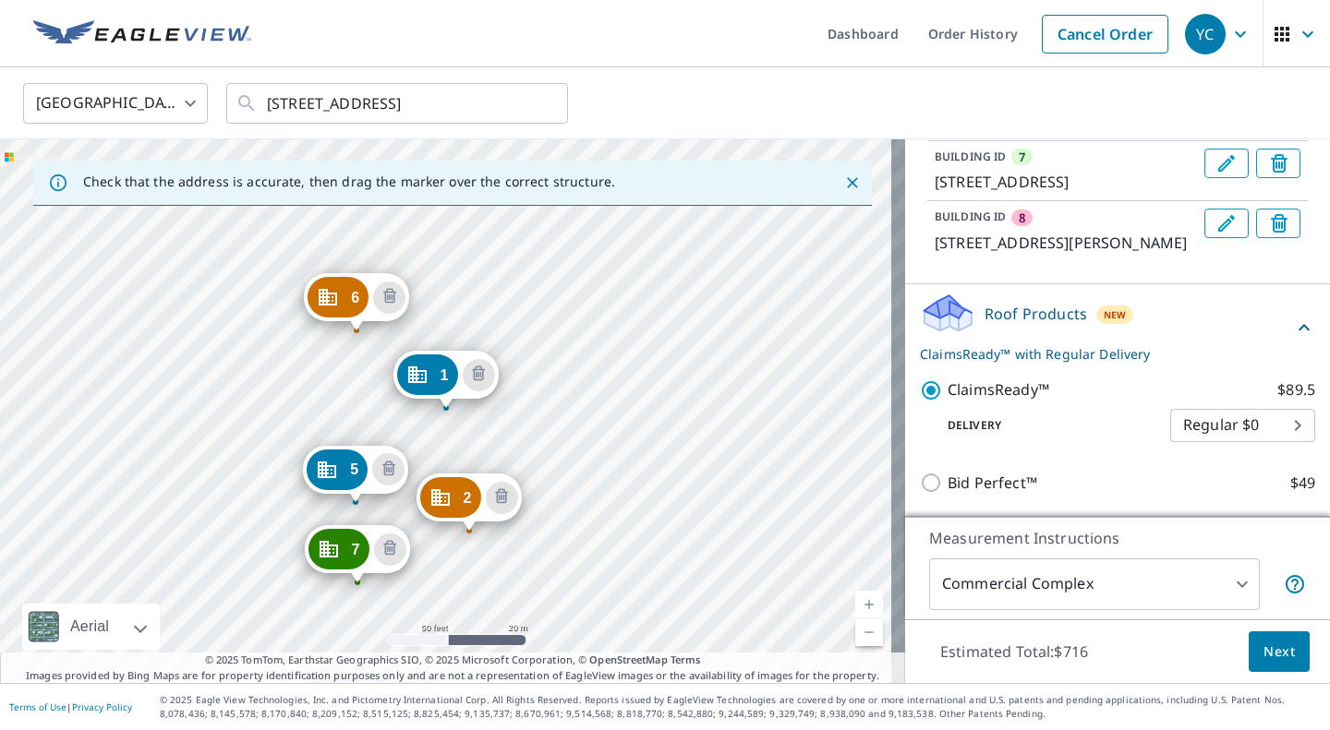
click at [1120, 436] on div "Delivery Regular $0 8 ​" at bounding box center [1117, 422] width 395 height 41
click at [1169, 658] on div "Estimated Total: $716 Next" at bounding box center [1117, 652] width 425 height 65
click at [390, 296] on icon "Delete building 6" at bounding box center [390, 298] width 6 height 6
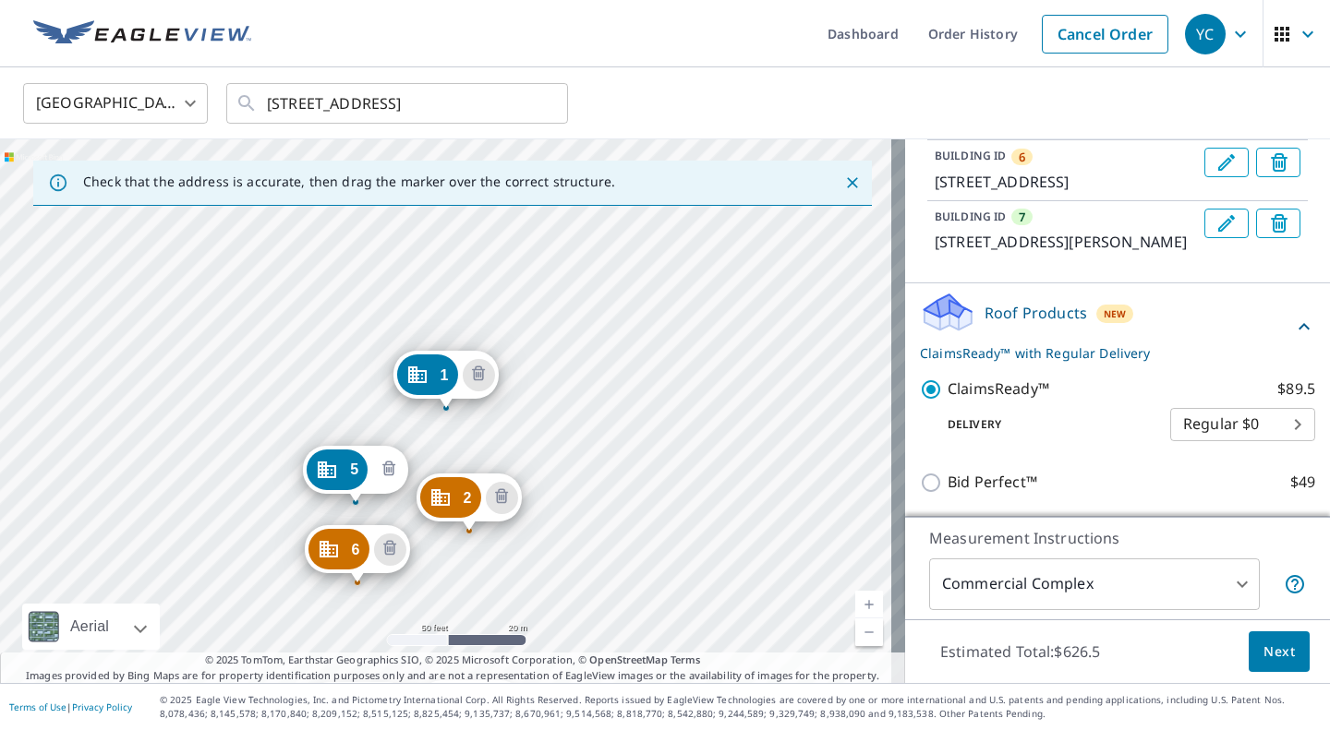
click at [387, 469] on icon "Delete building 5" at bounding box center [389, 470] width 6 height 6
click at [385, 543] on icon "Delete building 5" at bounding box center [390, 549] width 22 height 22
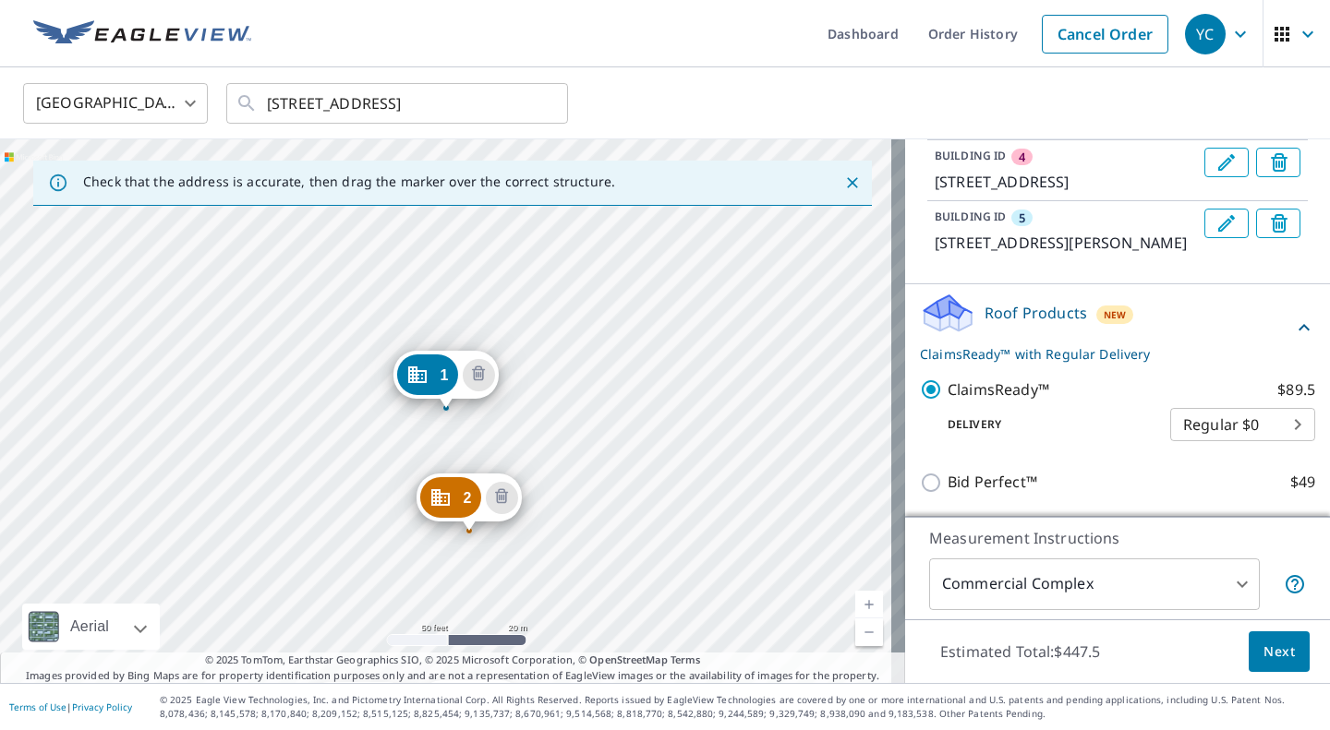
scroll to position [489, 0]
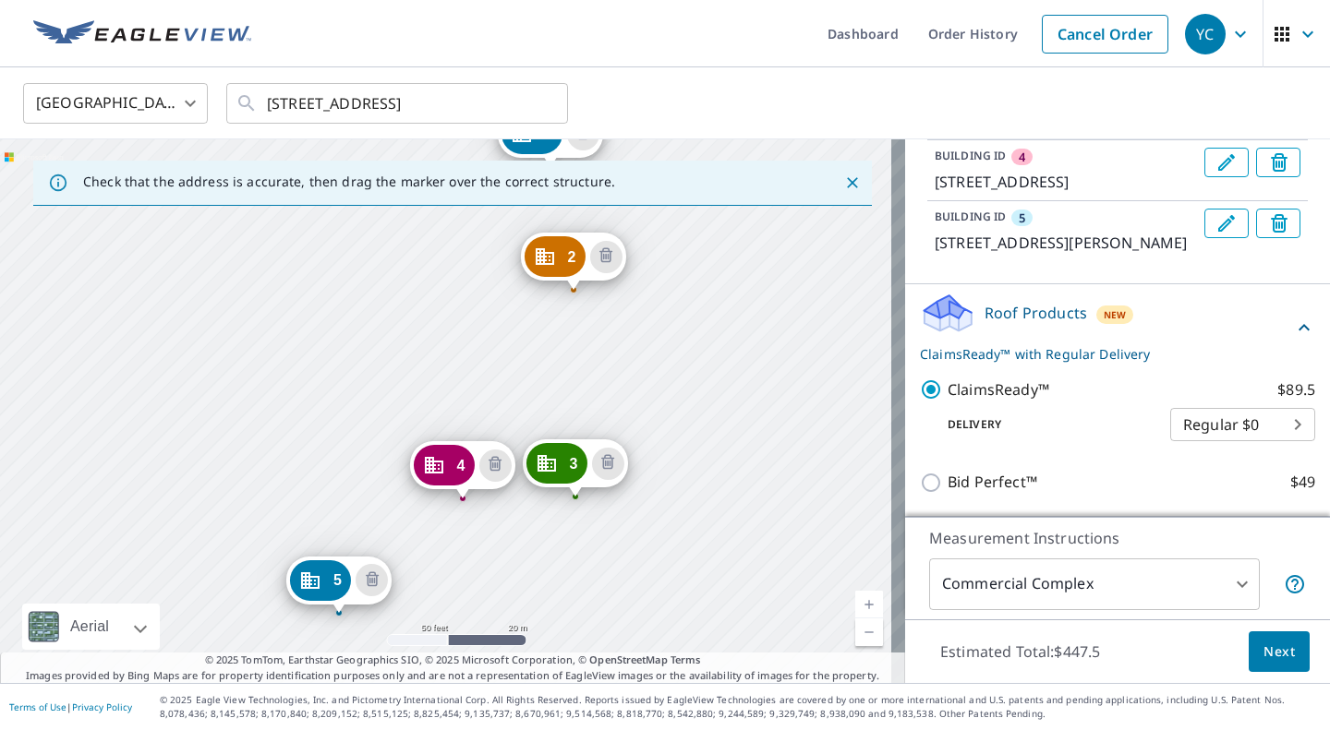
drag, startPoint x: 350, startPoint y: 526, endPoint x: 454, endPoint y: 284, distance: 263.5
click at [454, 284] on div "2 [STREET_ADDRESS] 3 [STREET_ADDRESS] 4 [STREET_ADDRESS] 5 [STREET_ADDRESS][PER…" at bounding box center [452, 411] width 905 height 544
click at [496, 460] on icon "Delete building 4" at bounding box center [495, 464] width 22 height 22
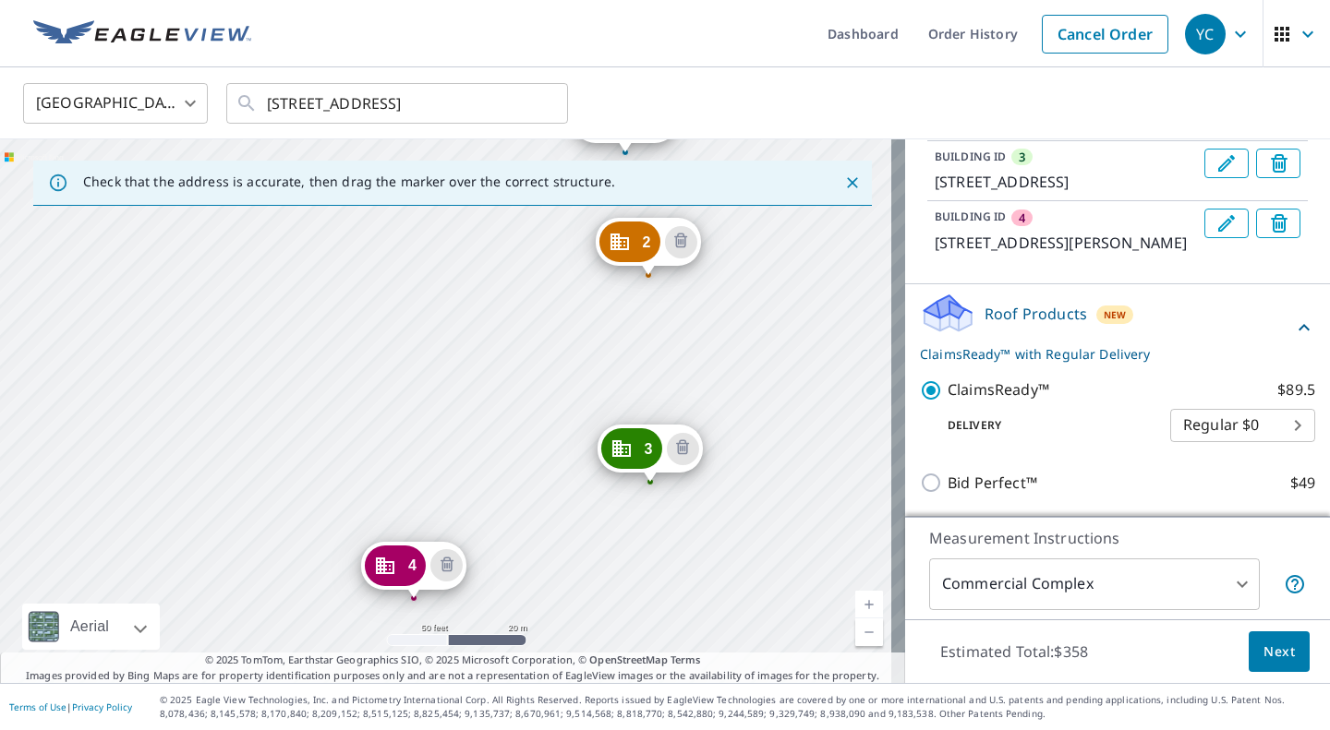
drag, startPoint x: 308, startPoint y: 558, endPoint x: 488, endPoint y: 302, distance: 312.3
click at [488, 302] on div "2 [STREET_ADDRESS] 3 [STREET_ADDRESS] 4 [STREET_ADDRESS][PERSON_NAME] 1 [STREET…" at bounding box center [452, 411] width 905 height 544
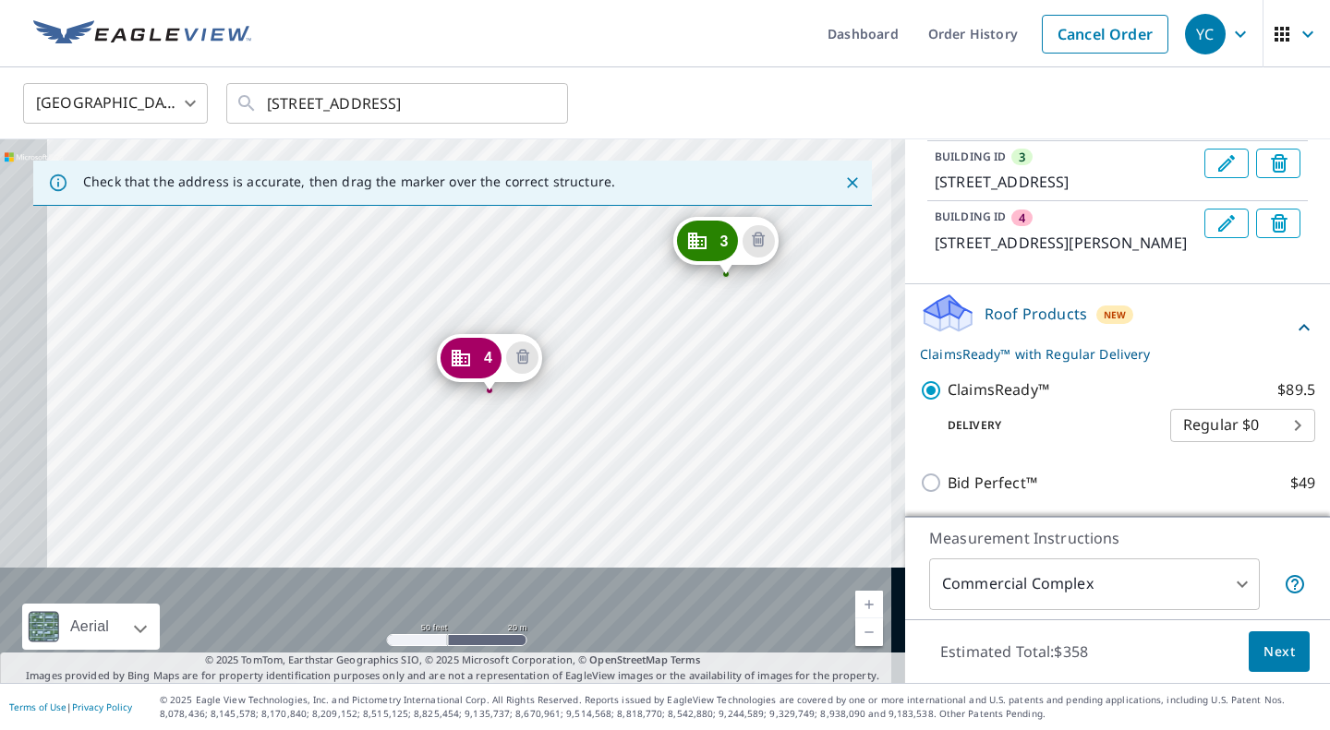
drag, startPoint x: 536, startPoint y: 328, endPoint x: 549, endPoint y: 302, distance: 28.9
click at [549, 302] on div "2 [STREET_ADDRESS] 3 [STREET_ADDRESS] 4 [STREET_ADDRESS][PERSON_NAME] 1 [STREET…" at bounding box center [452, 411] width 905 height 544
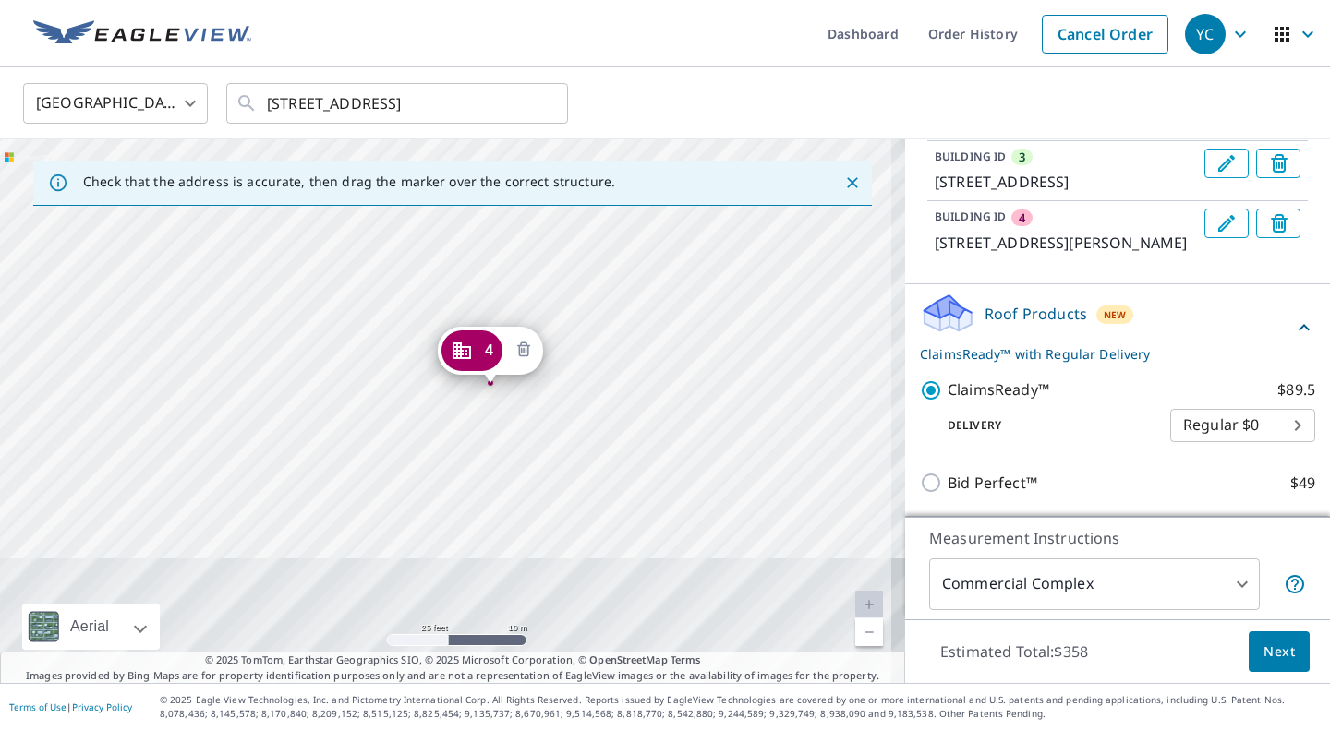
click at [528, 349] on icon "Delete building 4" at bounding box center [524, 351] width 22 height 22
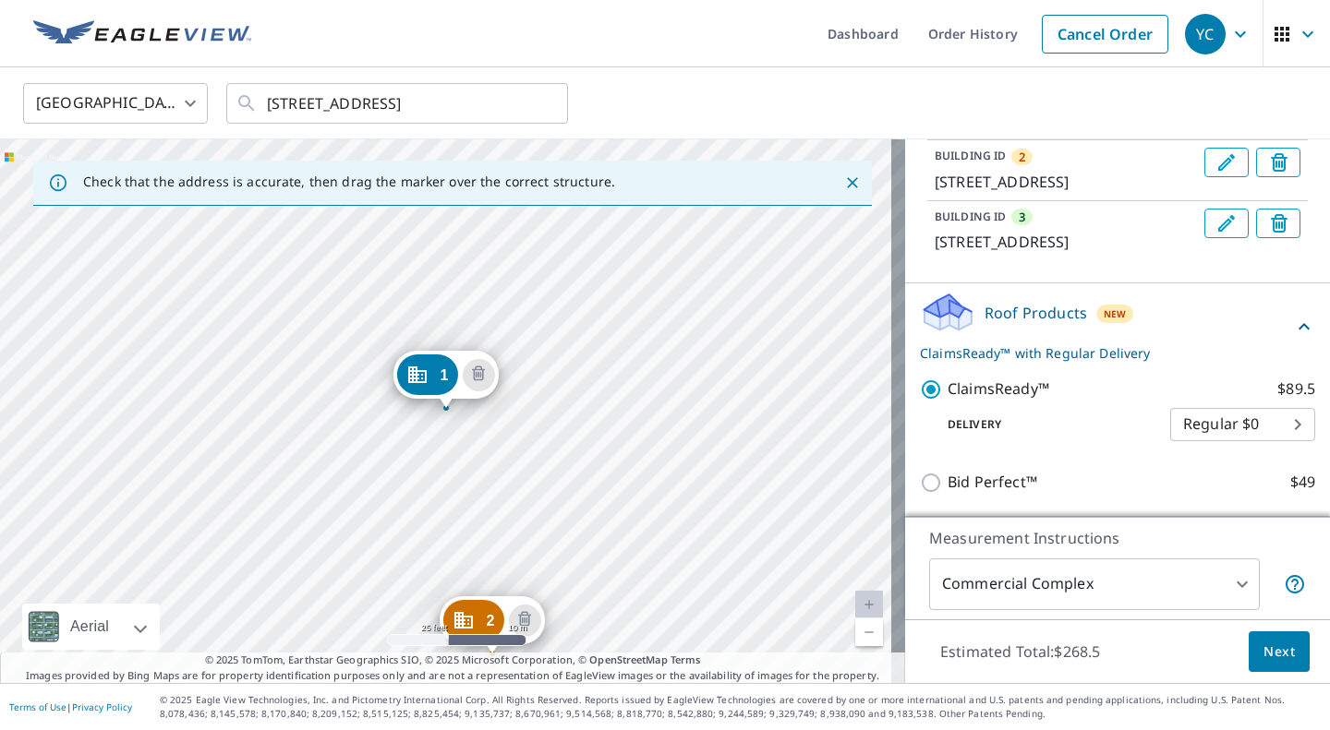
scroll to position [322, 0]
drag, startPoint x: 427, startPoint y: 365, endPoint x: 464, endPoint y: 353, distance: 38.8
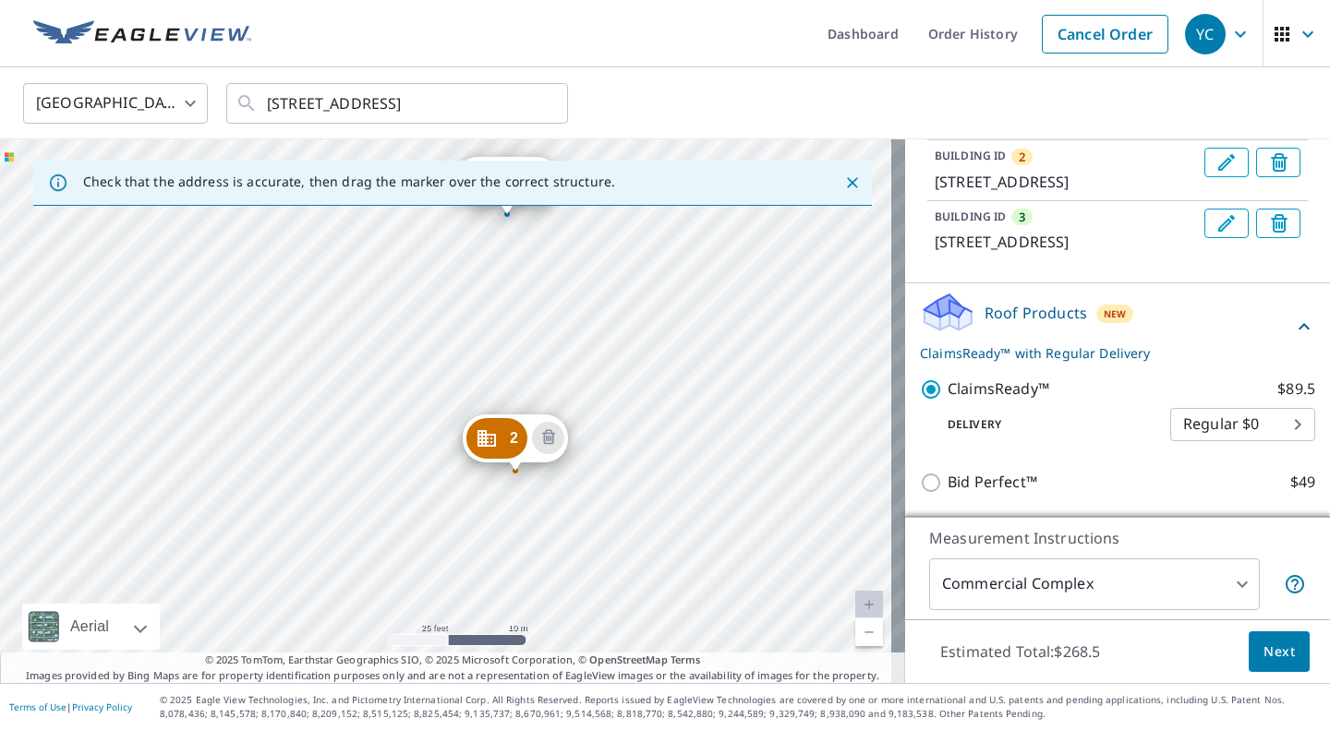
drag, startPoint x: 456, startPoint y: 329, endPoint x: 457, endPoint y: 310, distance: 18.5
click at [457, 310] on div "2 [STREET_ADDRESS] 3 [STREET_ADDRESS] 1 [STREET_ADDRESS]" at bounding box center [452, 411] width 905 height 544
drag, startPoint x: 477, startPoint y: 441, endPoint x: 469, endPoint y: 475, distance: 34.1
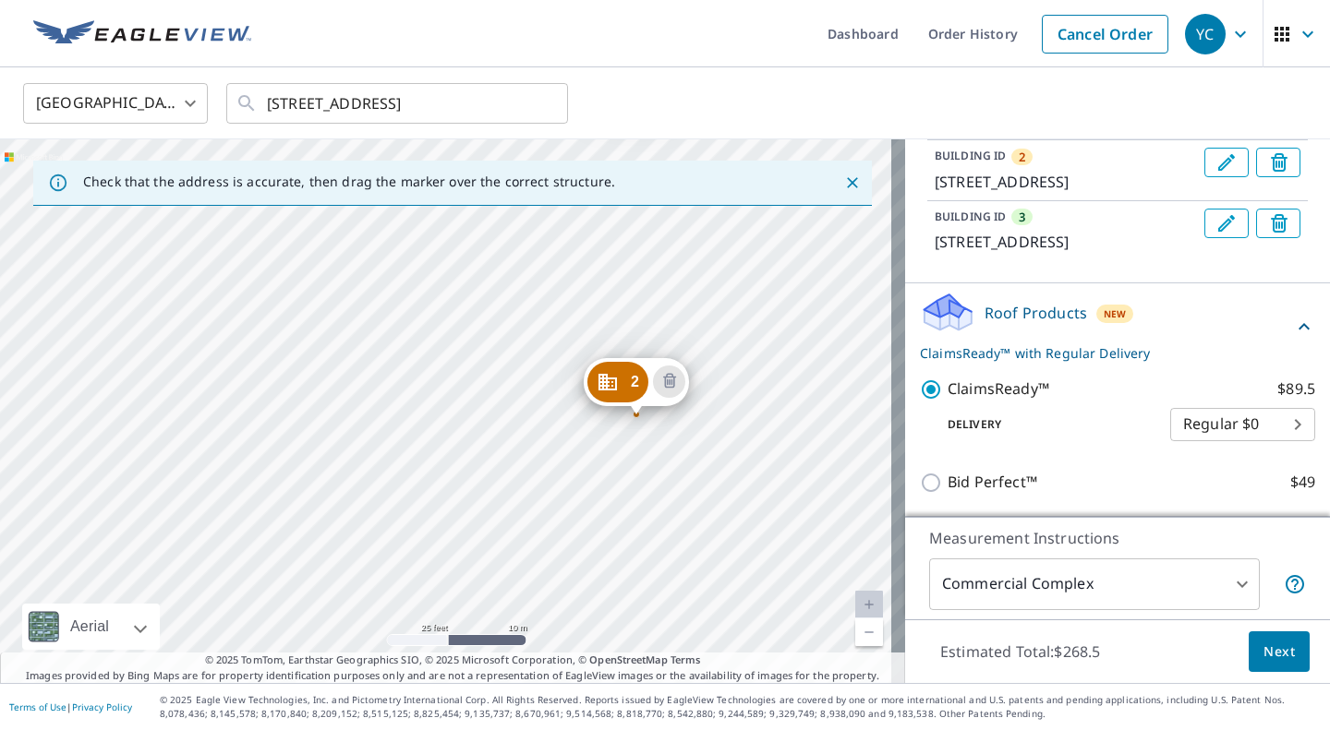
drag, startPoint x: 295, startPoint y: 438, endPoint x: 484, endPoint y: 155, distance: 340.1
click at [484, 155] on div "2 [STREET_ADDRESS] 3 [STREET_ADDRESS] 1 [STREET_ADDRESS]" at bounding box center [452, 411] width 905 height 544
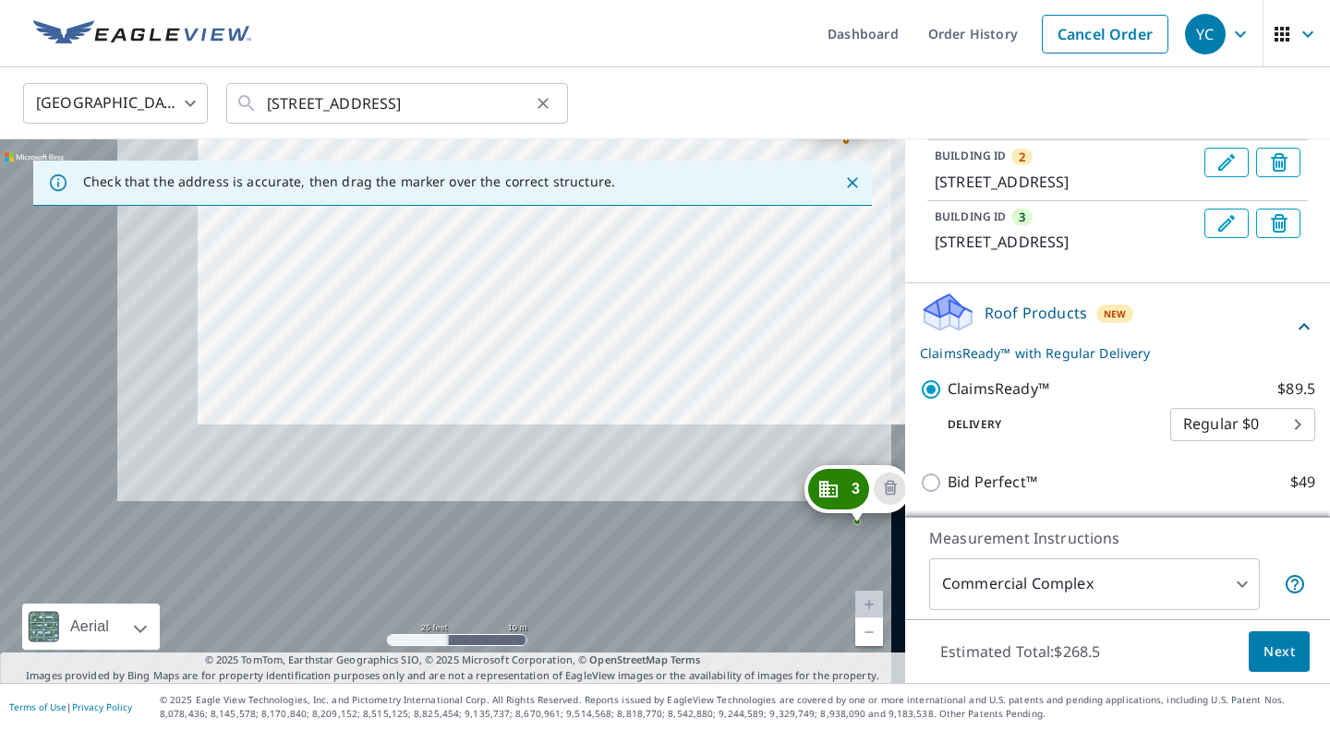
drag, startPoint x: 287, startPoint y: 515, endPoint x: 554, endPoint y: 116, distance: 480.0
click at [554, 116] on div "[GEOGRAPHIC_DATA] [GEOGRAPHIC_DATA] ​ [STREET_ADDRESS] ​ Check that the address…" at bounding box center [665, 375] width 1330 height 616
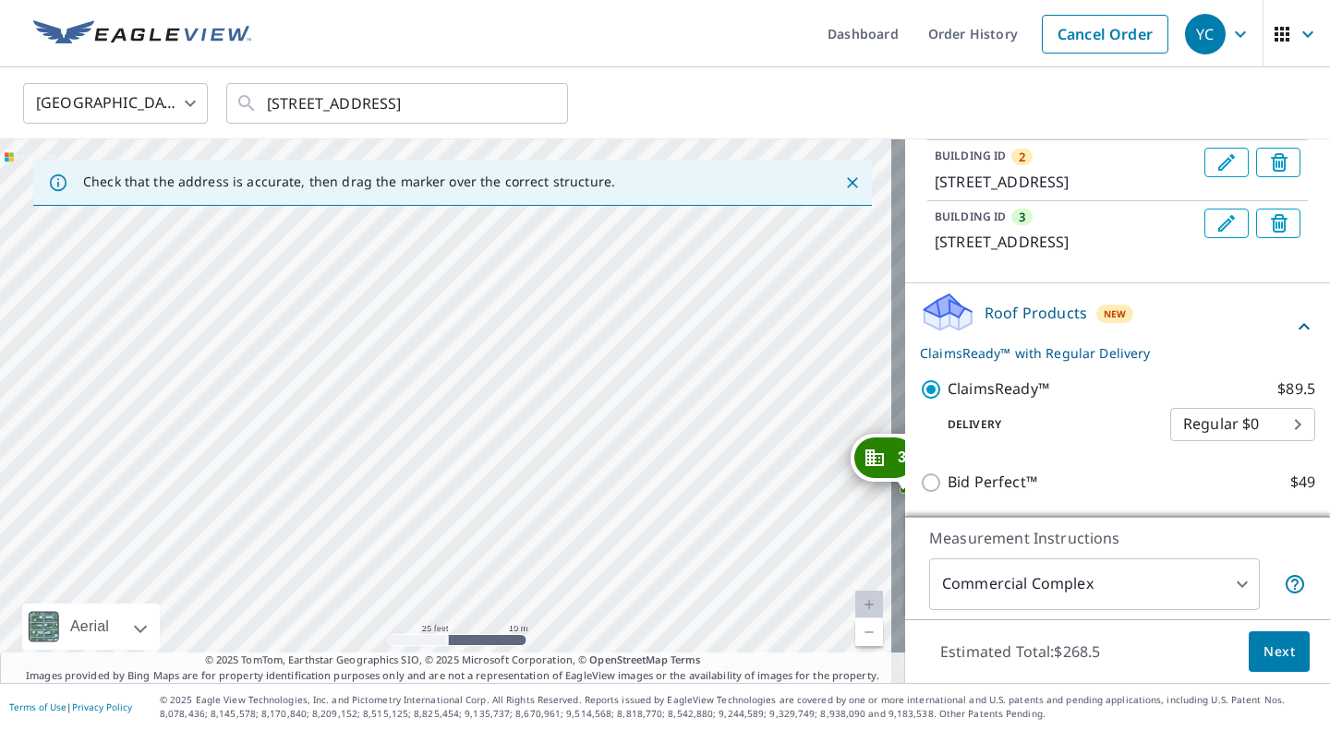
drag, startPoint x: 421, startPoint y: 511, endPoint x: 562, endPoint y: 165, distance: 373.2
click at [562, 165] on div "Check that the address is accurate, then drag the marker over the correct struc…" at bounding box center [452, 411] width 905 height 544
drag, startPoint x: 610, startPoint y: 401, endPoint x: 701, endPoint y: 128, distance: 287.4
click at [701, 128] on div "[GEOGRAPHIC_DATA] [GEOGRAPHIC_DATA] ​ [STREET_ADDRESS] ​ Check that the address…" at bounding box center [665, 375] width 1330 height 616
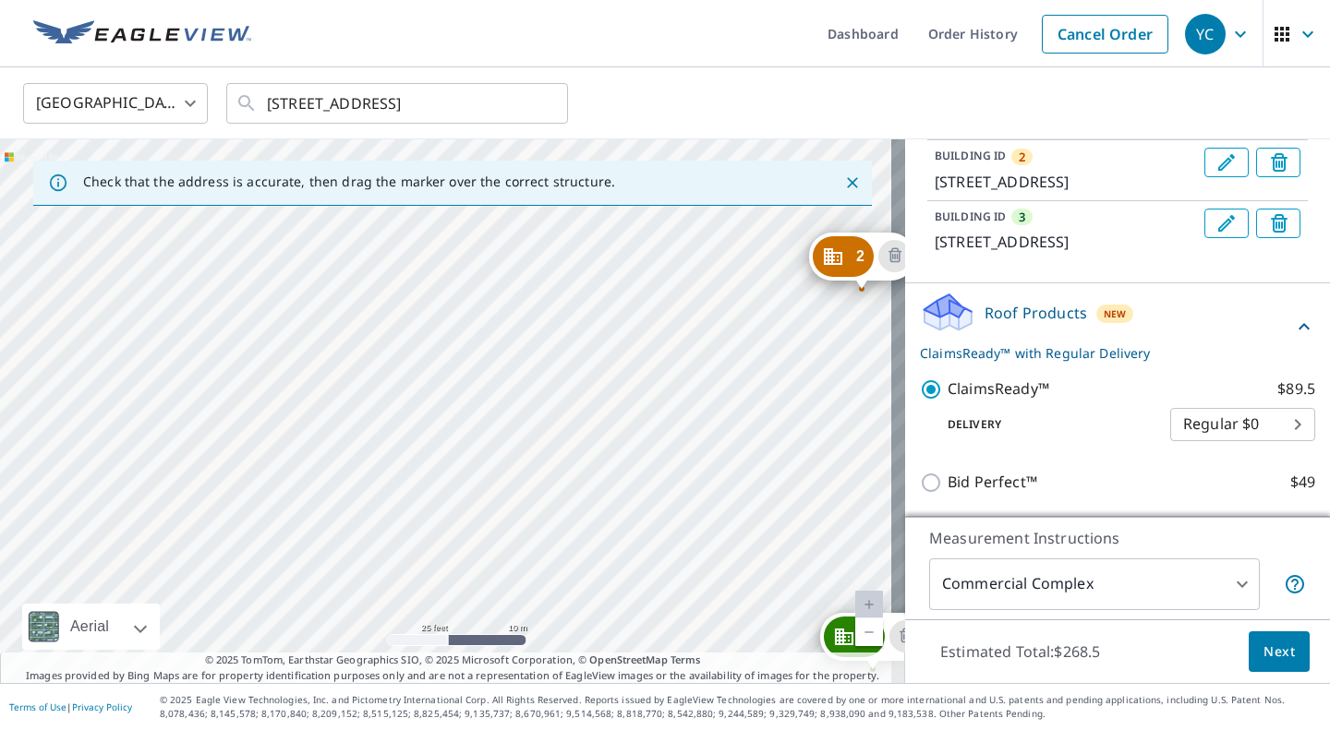
click at [513, 389] on div "2 [STREET_ADDRESS] 3 [STREET_ADDRESS] 1 [STREET_ADDRESS]" at bounding box center [452, 411] width 905 height 544
drag, startPoint x: 644, startPoint y: 573, endPoint x: 718, endPoint y: 233, distance: 348.9
click at [718, 233] on div "2 [STREET_ADDRESS] 3 [STREET_ADDRESS] 1 [STREET_ADDRESS]" at bounding box center [452, 411] width 905 height 544
drag, startPoint x: 772, startPoint y: 534, endPoint x: 799, endPoint y: 372, distance: 163.8
click at [799, 372] on div "2 [STREET_ADDRESS] 3 [STREET_ADDRESS] 1 [STREET_ADDRESS]" at bounding box center [452, 411] width 905 height 544
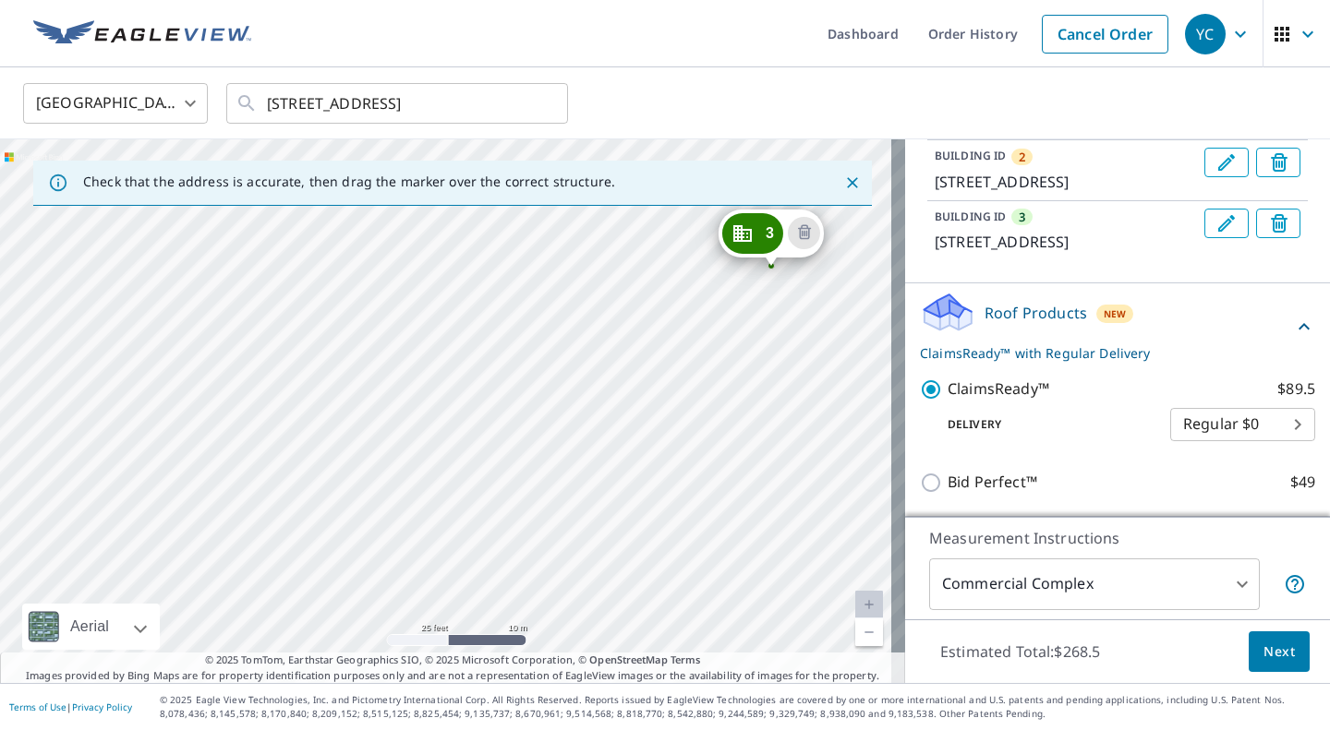
drag, startPoint x: 799, startPoint y: 399, endPoint x: 596, endPoint y: 498, distance: 225.9
click at [596, 498] on div "2 [STREET_ADDRESS] 3 [STREET_ADDRESS] 1 [STREET_ADDRESS]" at bounding box center [452, 411] width 905 height 544
click at [1269, 654] on span "Next" at bounding box center [1278, 652] width 31 height 23
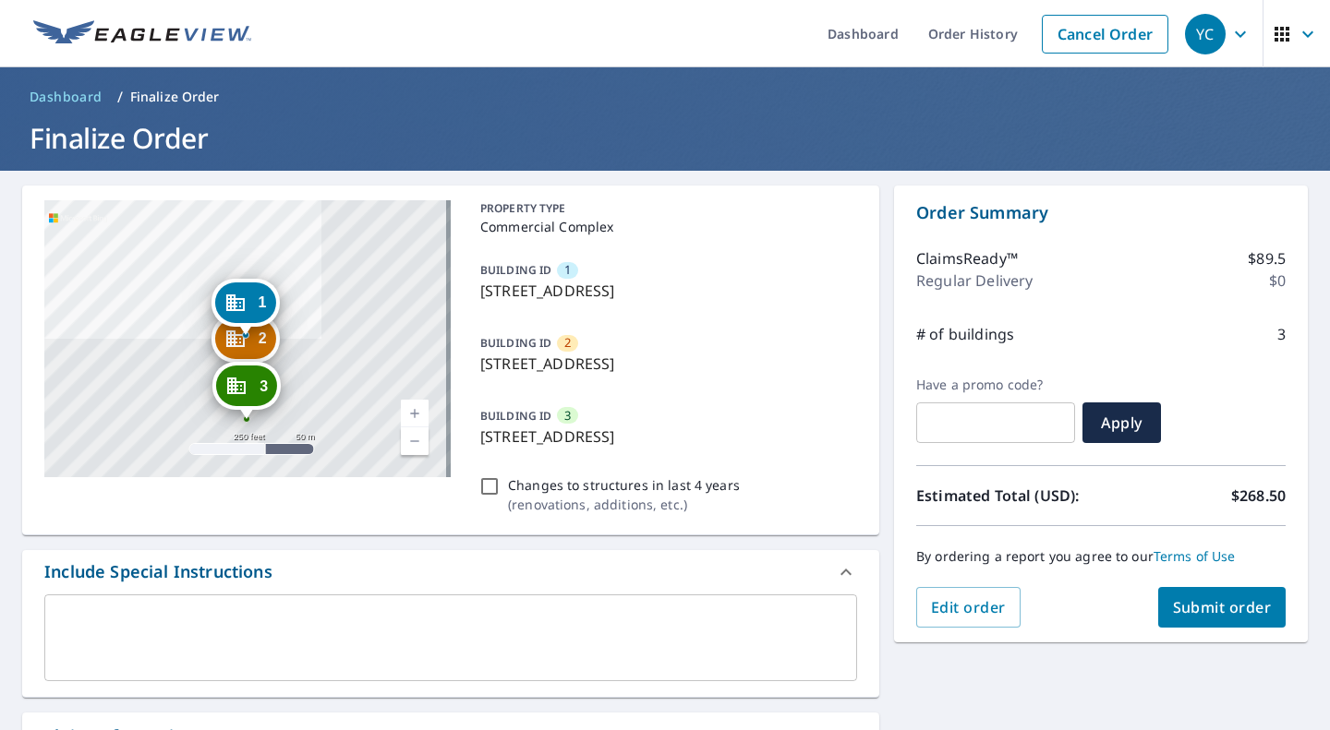
click at [740, 392] on div "PROPERTY [GEOGRAPHIC_DATA] ID [GEOGRAPHIC_DATA][STREET_ADDRESS] BUILDING ID [GE…" at bounding box center [665, 360] width 384 height 320
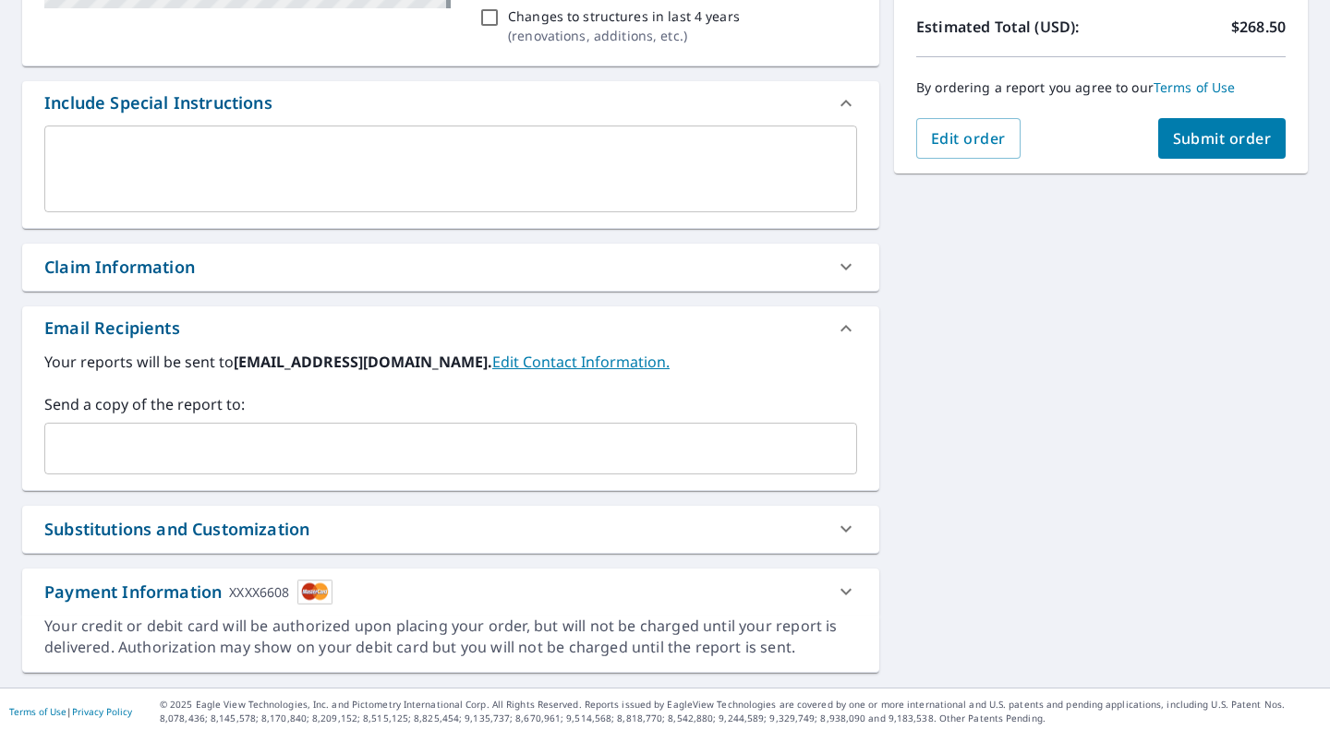
scroll to position [474, 0]
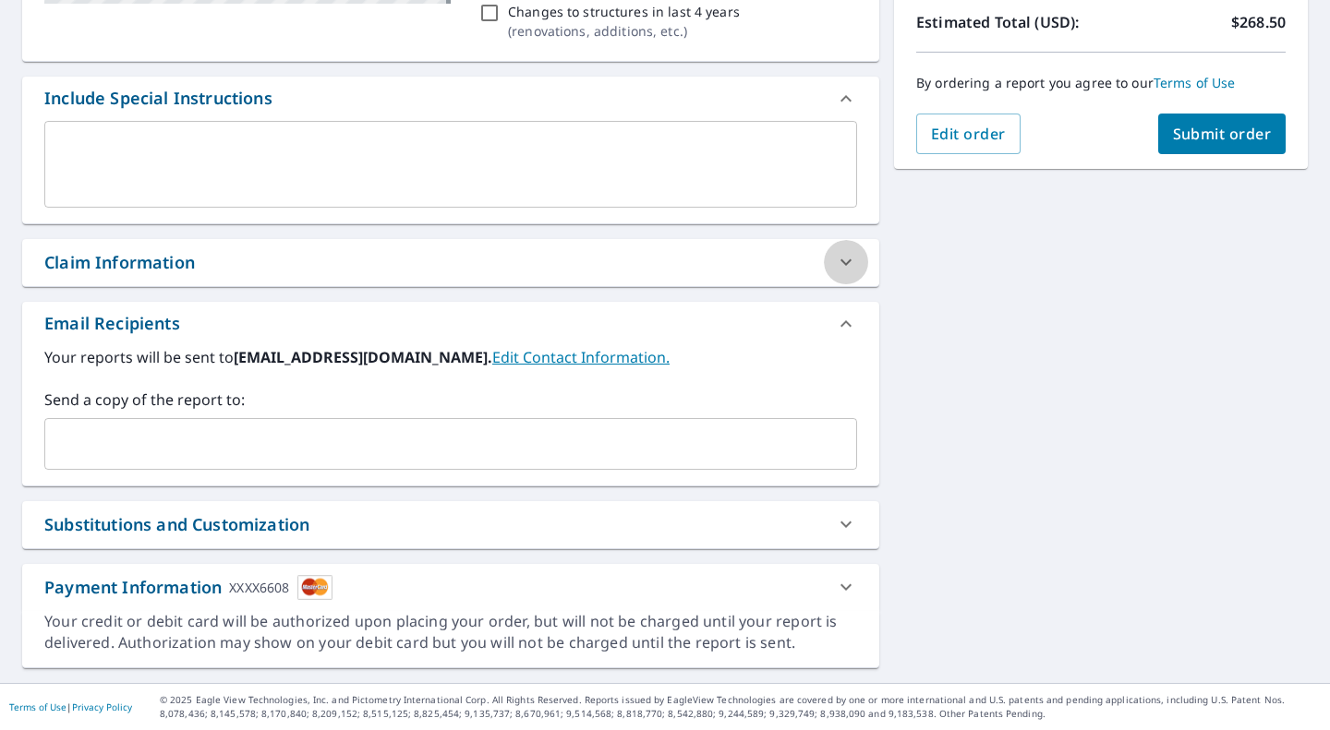
click at [843, 272] on icon at bounding box center [846, 262] width 22 height 22
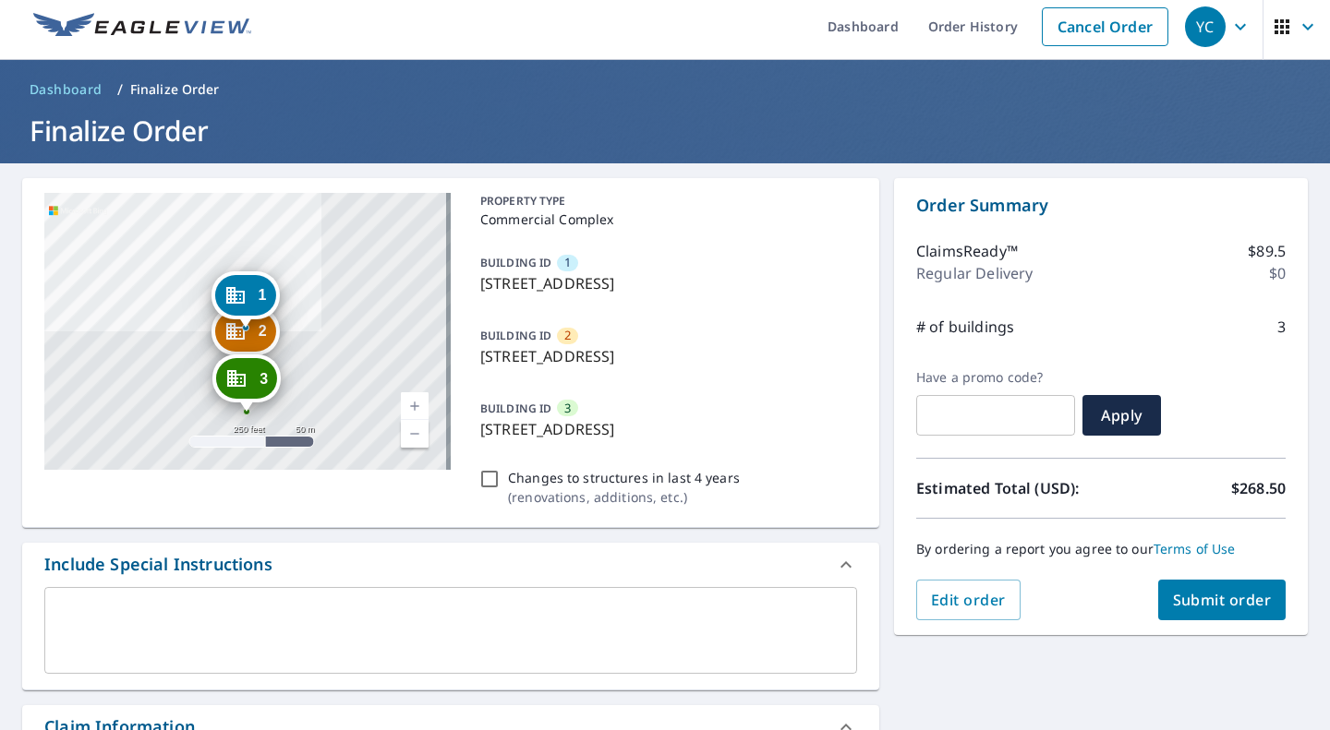
scroll to position [0, 0]
